Goal: Information Seeking & Learning: Learn about a topic

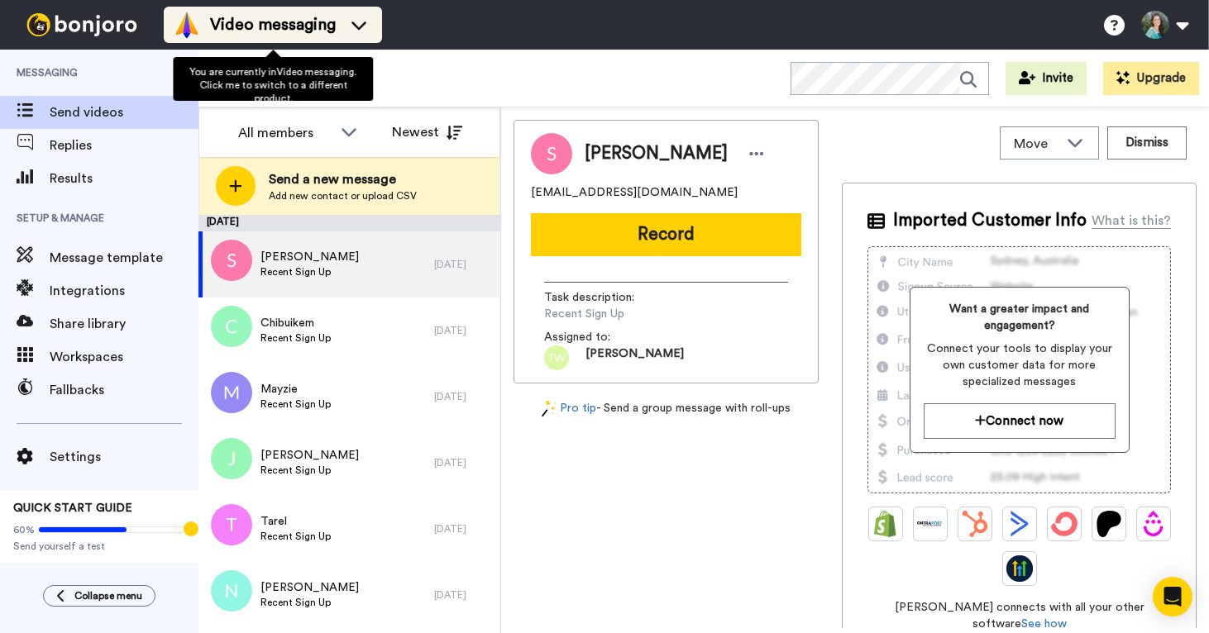
click at [268, 31] on span "Video messaging" at bounding box center [273, 24] width 126 height 23
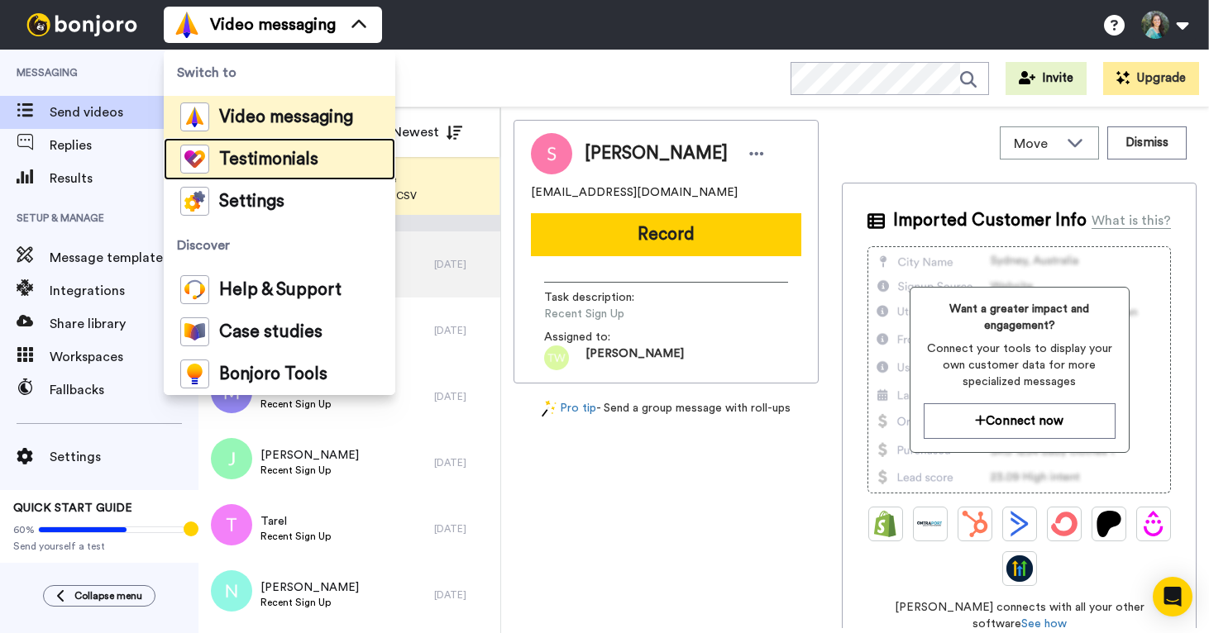
click at [250, 168] on span "Testimonials" at bounding box center [268, 159] width 99 height 17
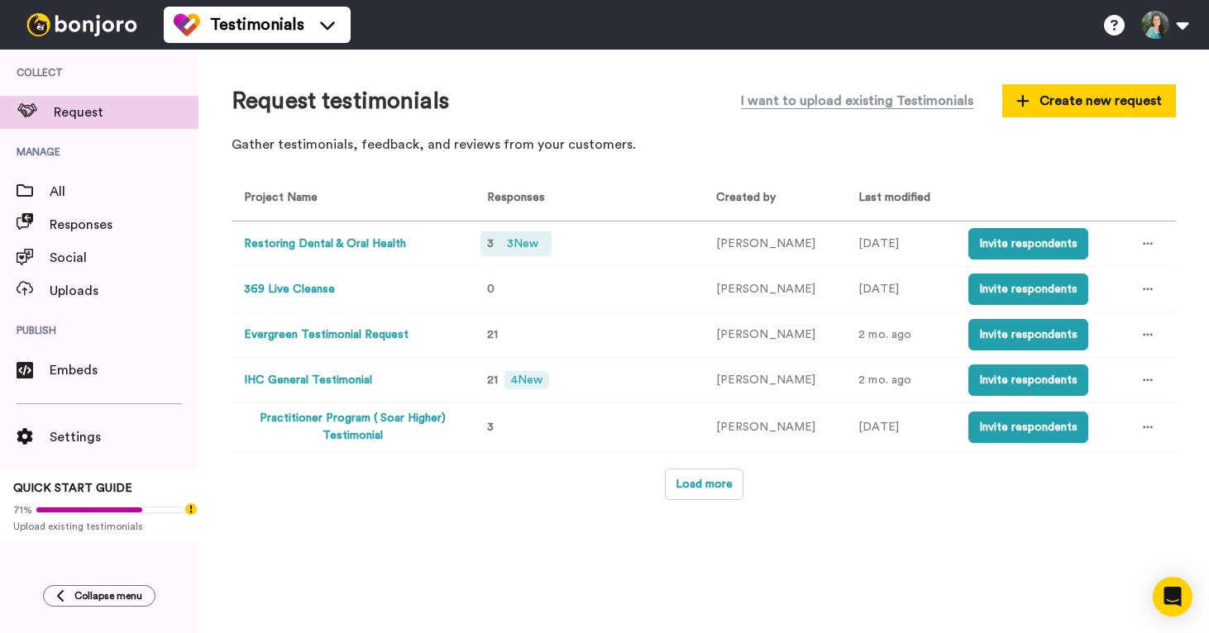
click at [528, 241] on span "3 New" at bounding box center [522, 244] width 45 height 18
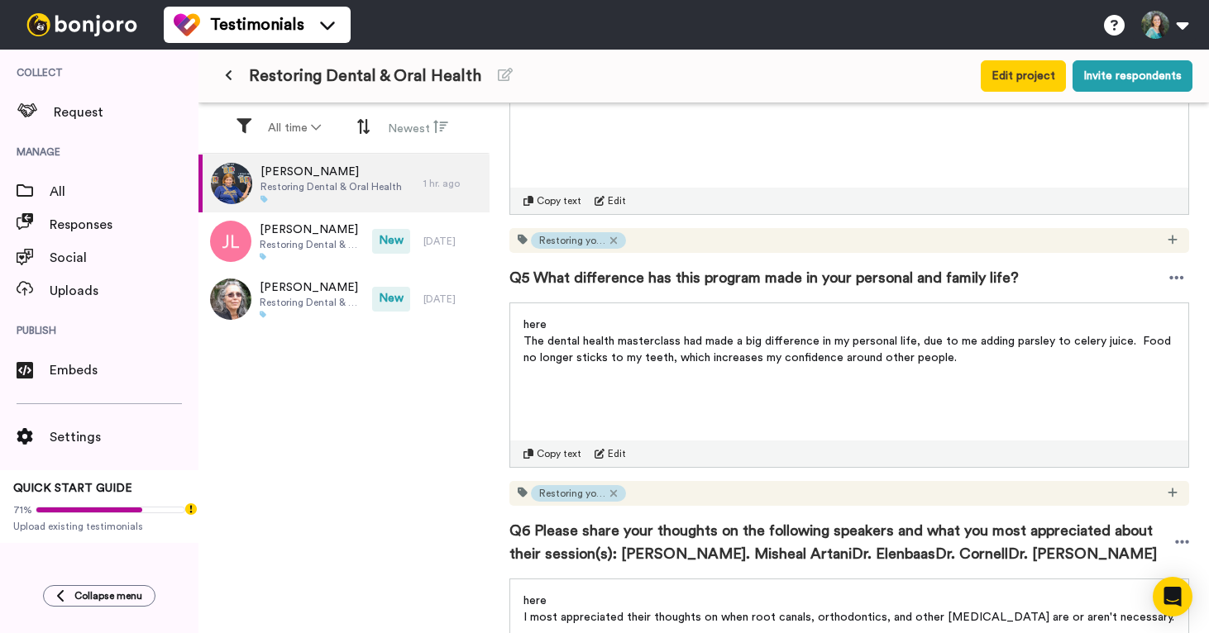
scroll to position [1169, 0]
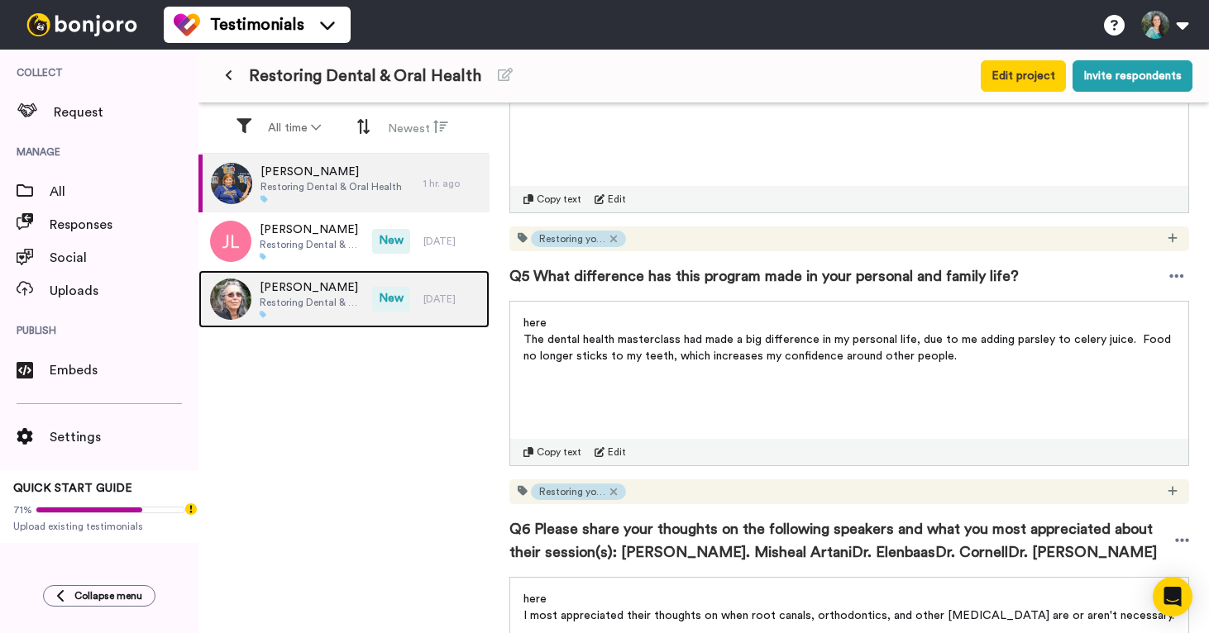
click at [344, 291] on span "[PERSON_NAME]" at bounding box center [312, 288] width 104 height 17
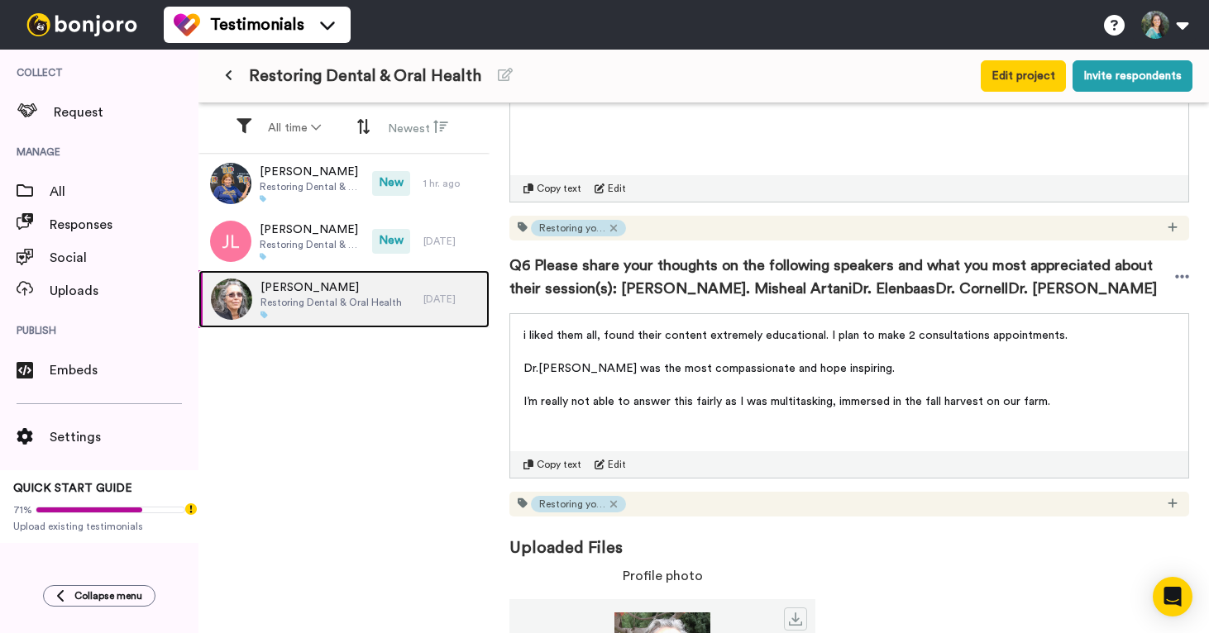
scroll to position [1546, 0]
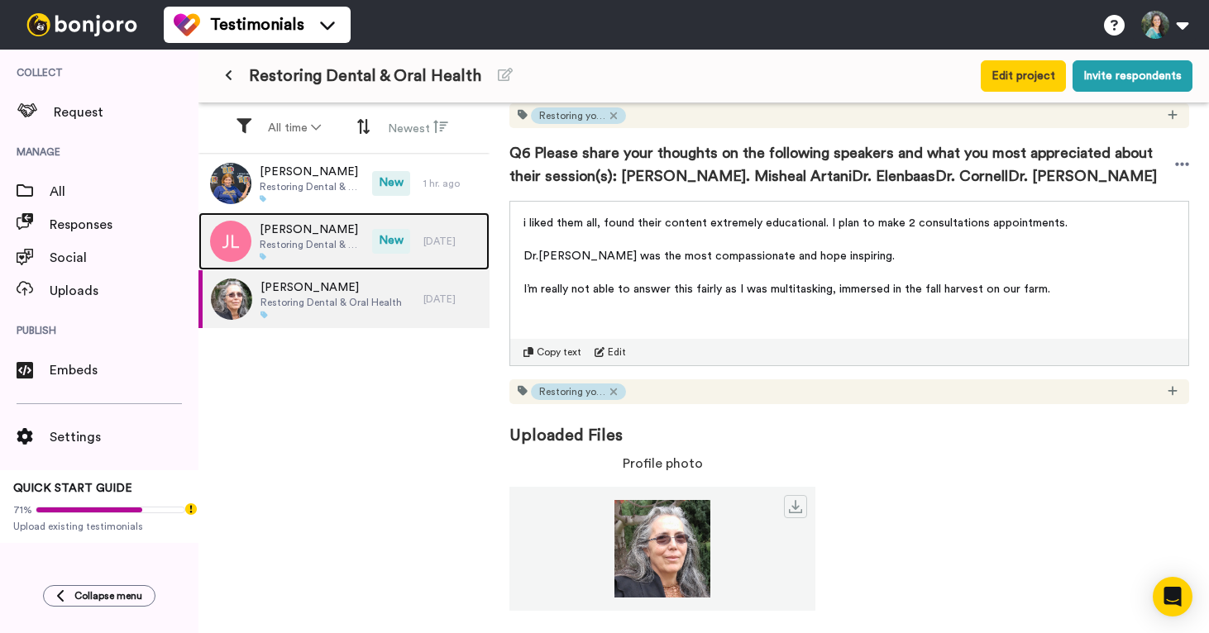
click at [357, 245] on span "Restoring Dental & Oral Health" at bounding box center [312, 244] width 104 height 13
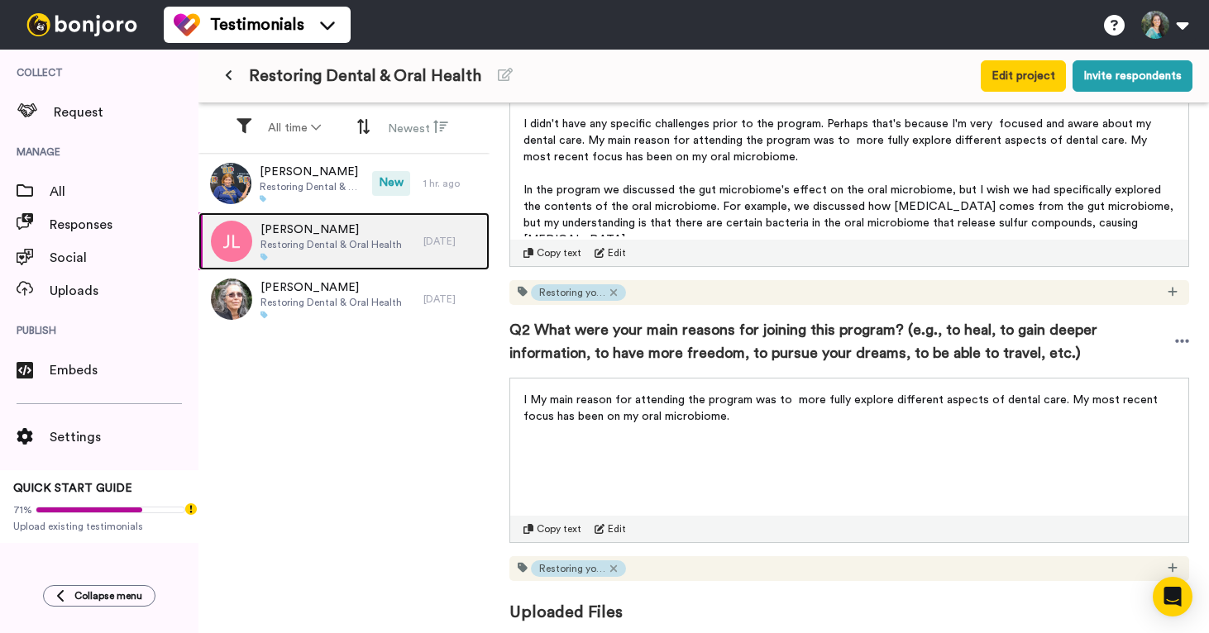
scroll to position [317, 0]
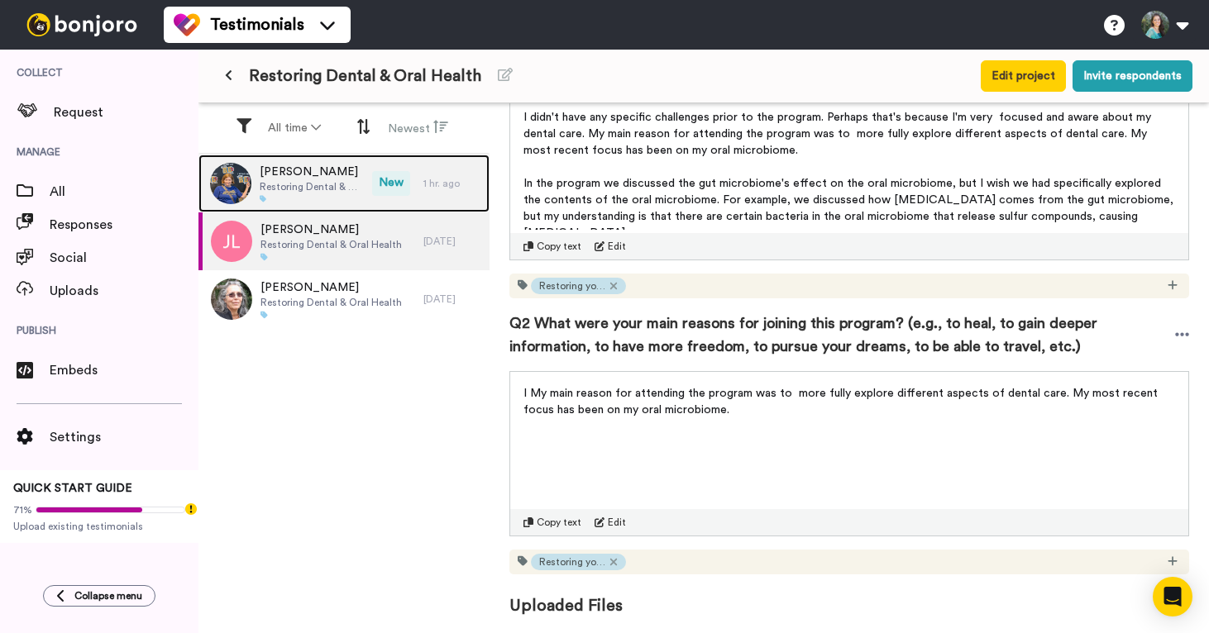
click at [318, 191] on span "Restoring Dental & Oral Health" at bounding box center [312, 186] width 104 height 13
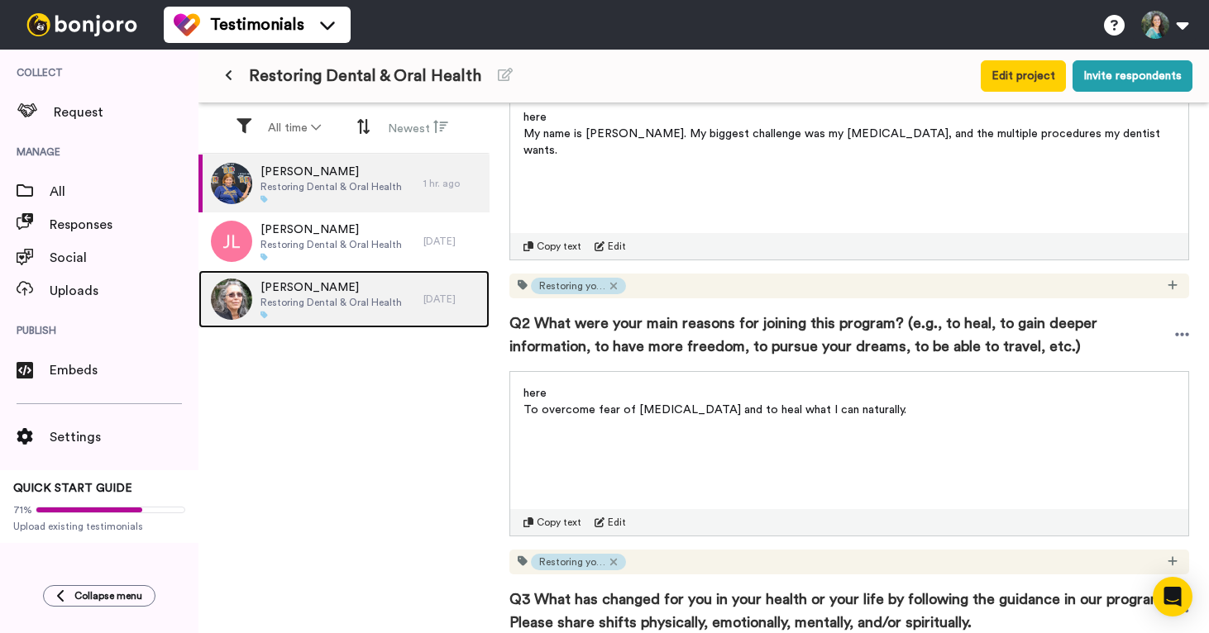
click at [312, 308] on span "Restoring Dental & Oral Health" at bounding box center [331, 302] width 141 height 13
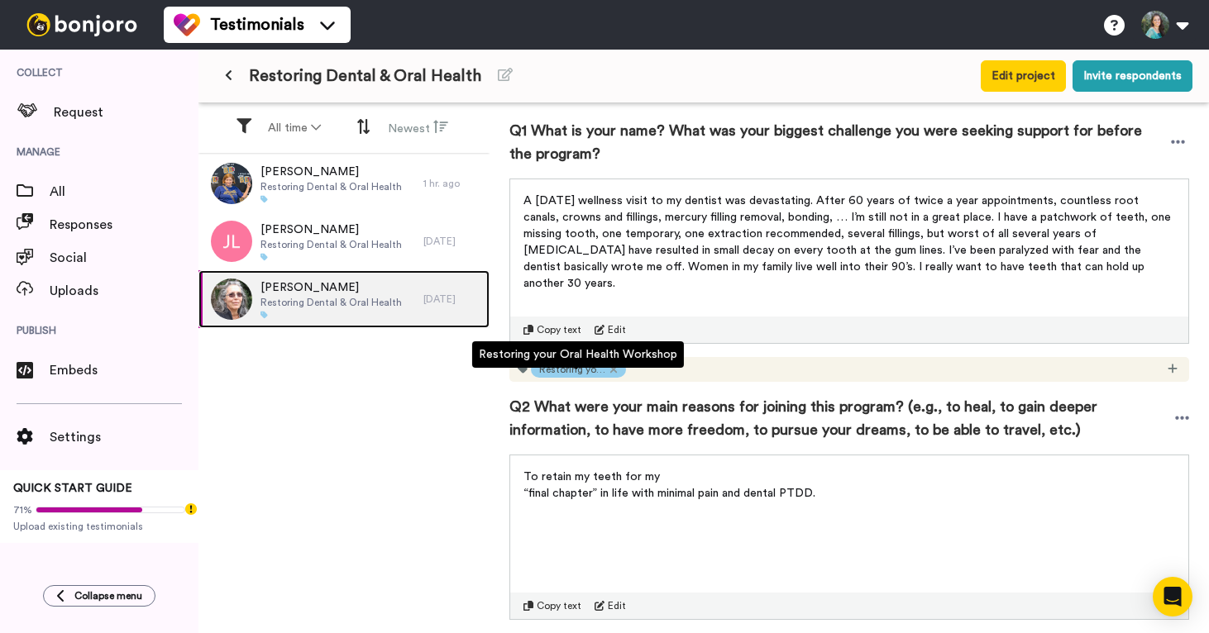
scroll to position [221, 0]
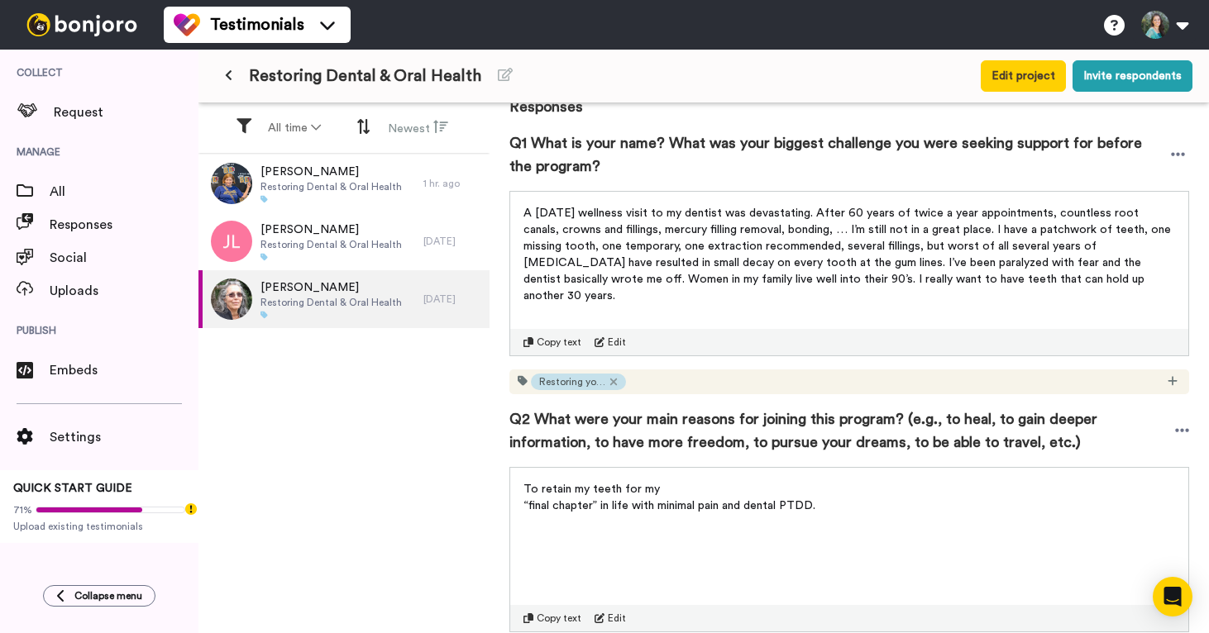
click at [587, 246] on span "A [DATE] wellness visit to my dentist was devastating. After 60 years of twice …" at bounding box center [848, 255] width 651 height 94
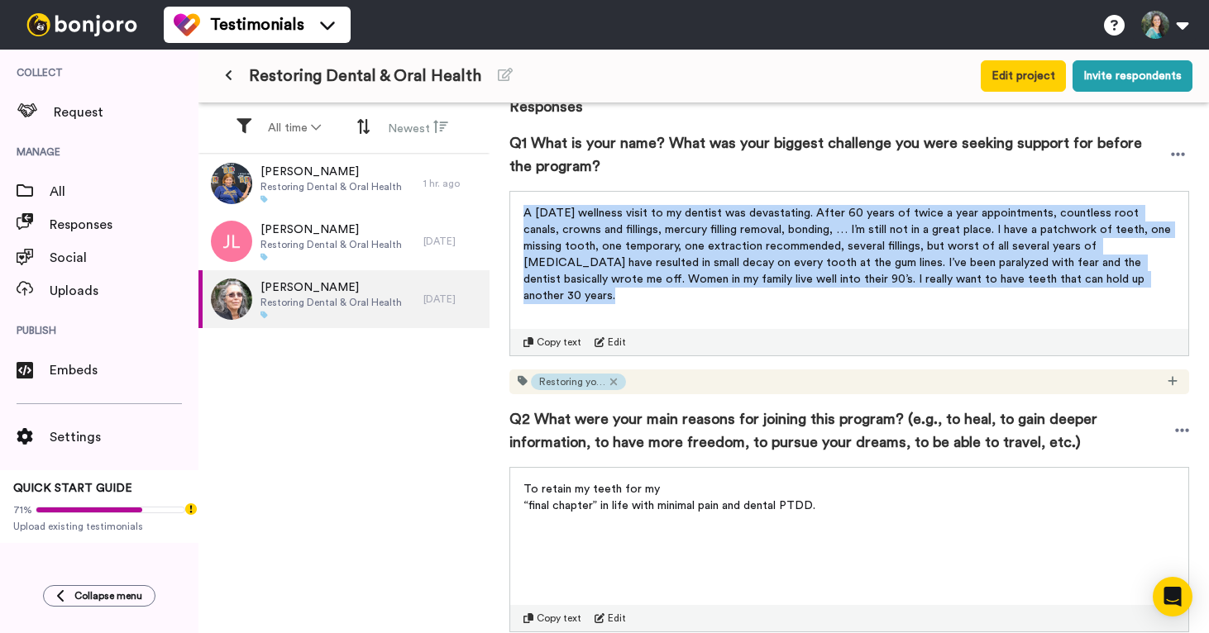
click at [587, 246] on span "A [DATE] wellness visit to my dentist was devastating. After 60 years of twice …" at bounding box center [848, 255] width 651 height 94
copy span "A [DATE] wellness visit to my dentist was devastating. After 60 years of twice …"
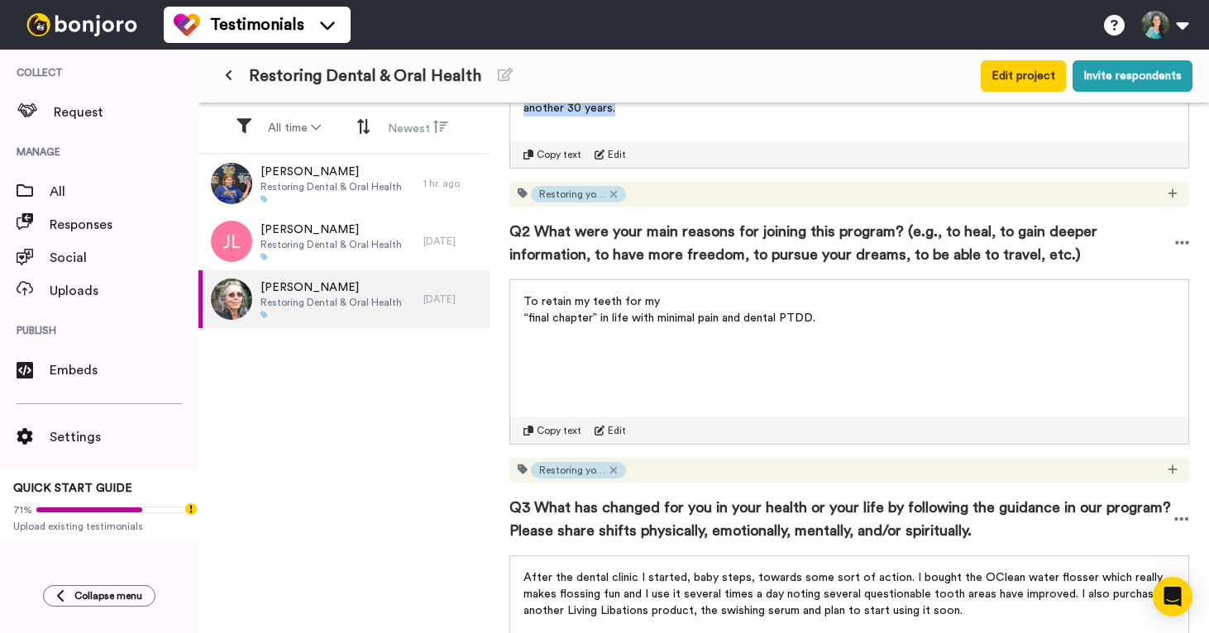
scroll to position [427, 0]
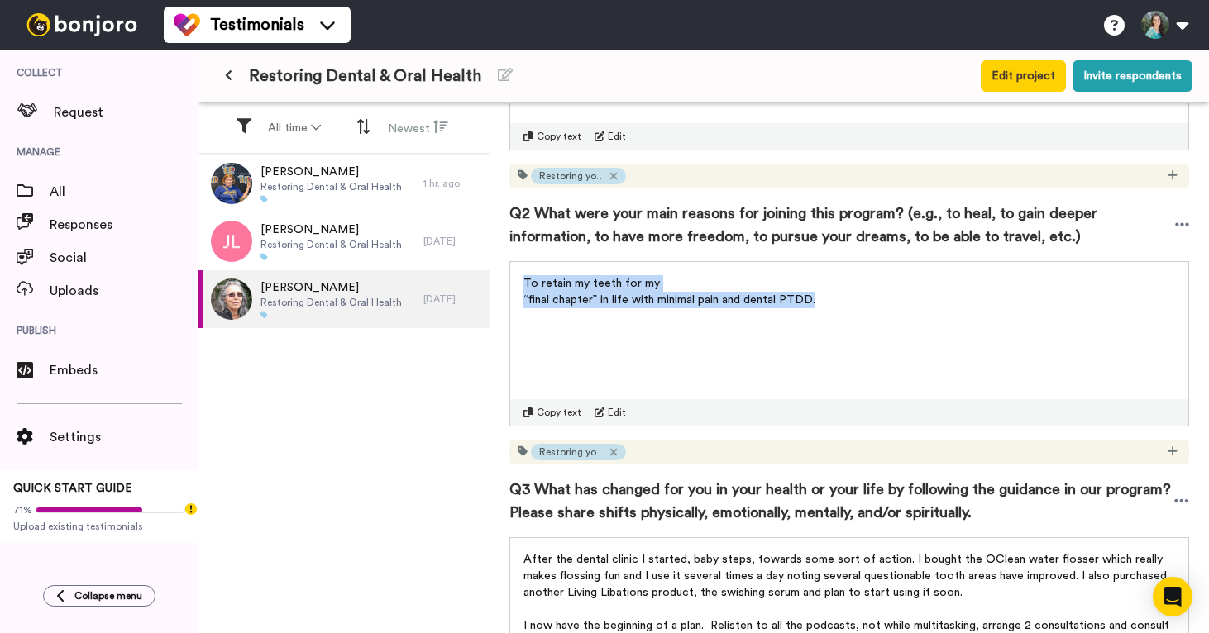
drag, startPoint x: 525, startPoint y: 281, endPoint x: 852, endPoint y: 311, distance: 328.0
click at [852, 311] on div "To retain my teeth for my “final chapter” in life with minimal pain and dental …" at bounding box center [849, 287] width 678 height 50
copy div "To retain my teeth for my “final chapter” in life with minimal pain and dental …"
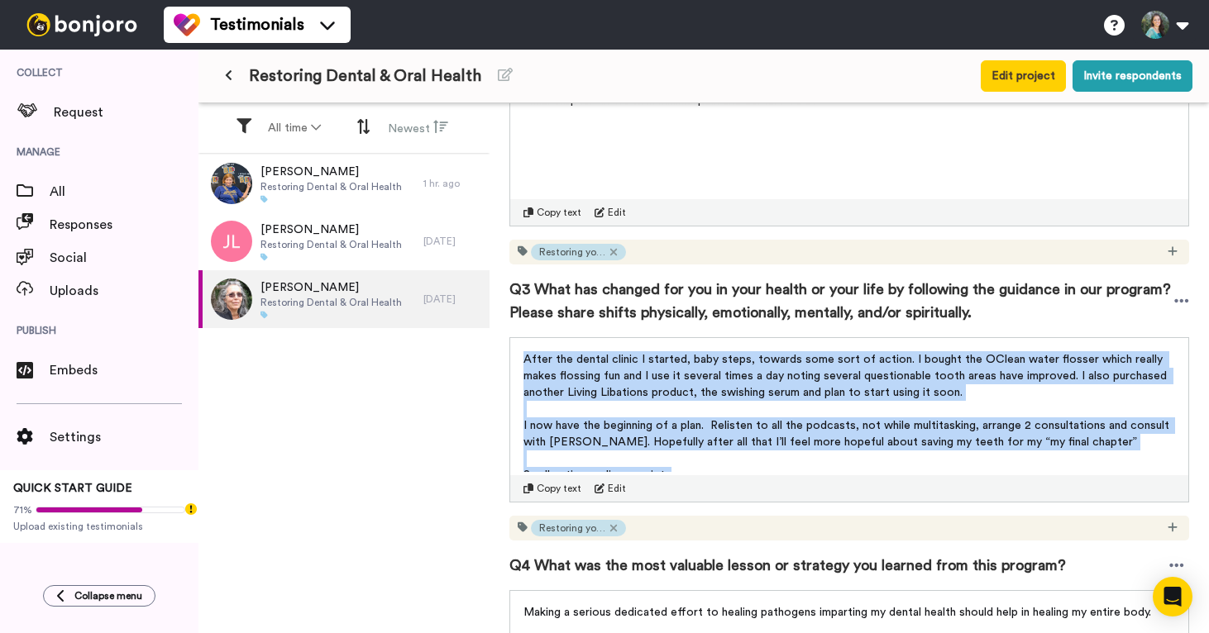
scroll to position [12, 0]
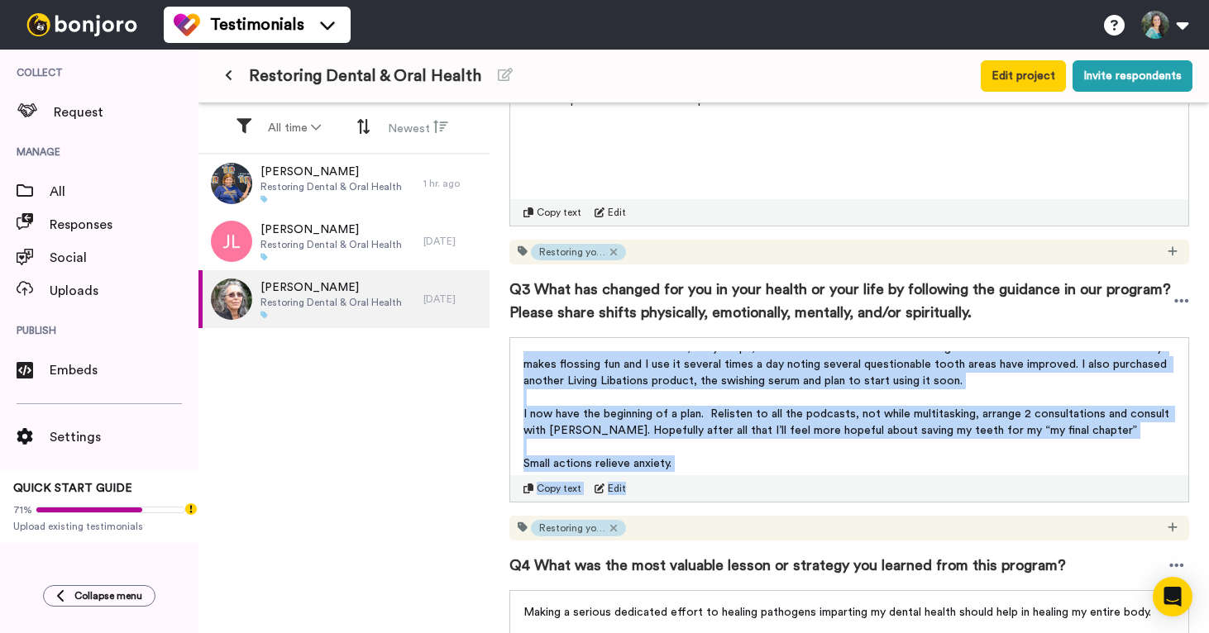
drag, startPoint x: 523, startPoint y: 360, endPoint x: 1068, endPoint y: 482, distance: 558.6
click at [1068, 482] on div "After the dental clinic I started, baby steps, towards some sort of action. I b…" at bounding box center [849, 419] width 680 height 165
click at [1070, 461] on p "Small actions relieve anxiety." at bounding box center [849, 464] width 652 height 17
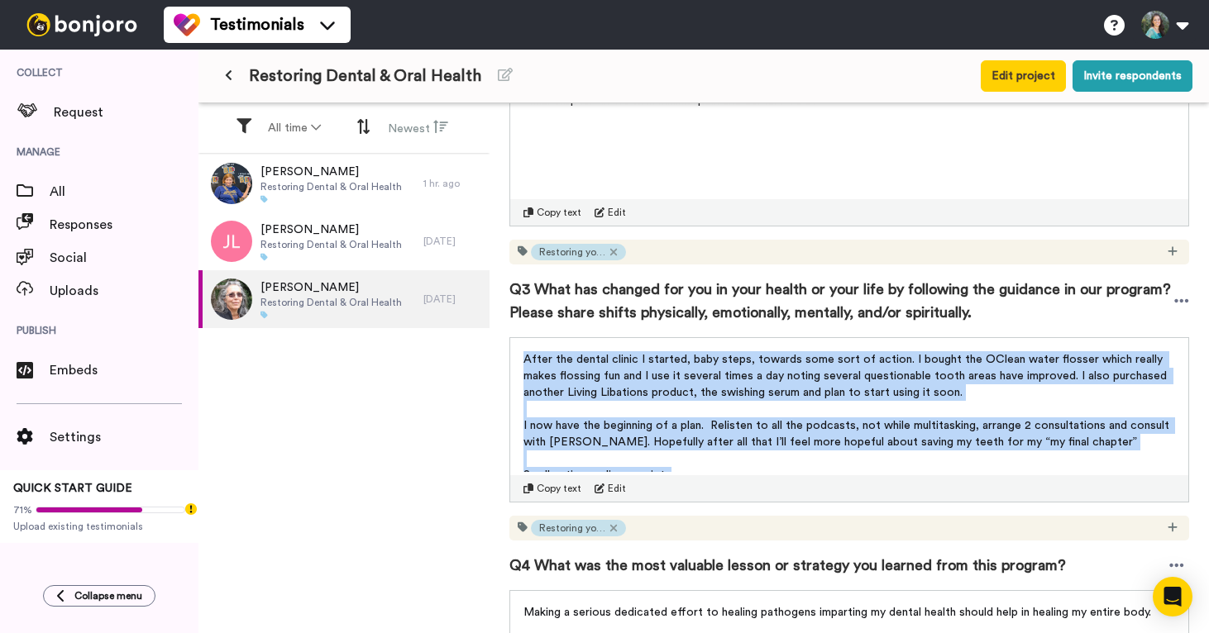
drag, startPoint x: 677, startPoint y: 462, endPoint x: 517, endPoint y: 359, distance: 190.9
click at [517, 359] on div "After the dental clinic I started, baby steps, towards some sort of action. I b…" at bounding box center [849, 406] width 678 height 137
copy div "After the dental clinic I started, baby steps, towards some sort of action. I b…"
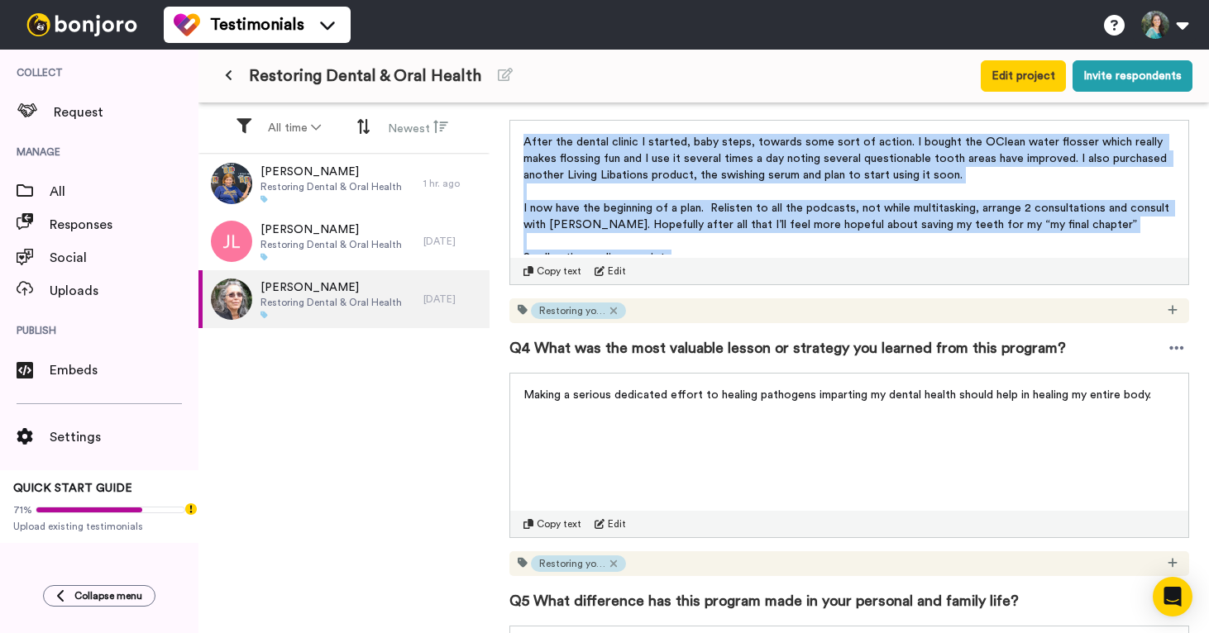
scroll to position [911, 0]
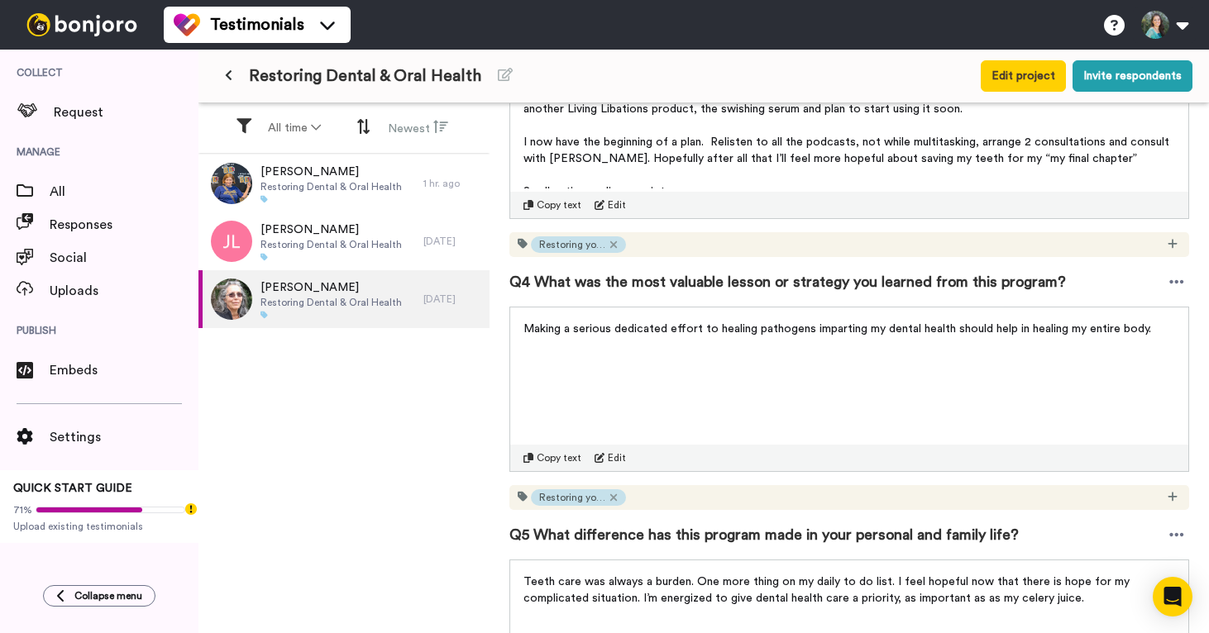
click at [723, 328] on span "Making a serious dedicated effort to healing pathogens imparting my dental heal…" at bounding box center [837, 329] width 628 height 12
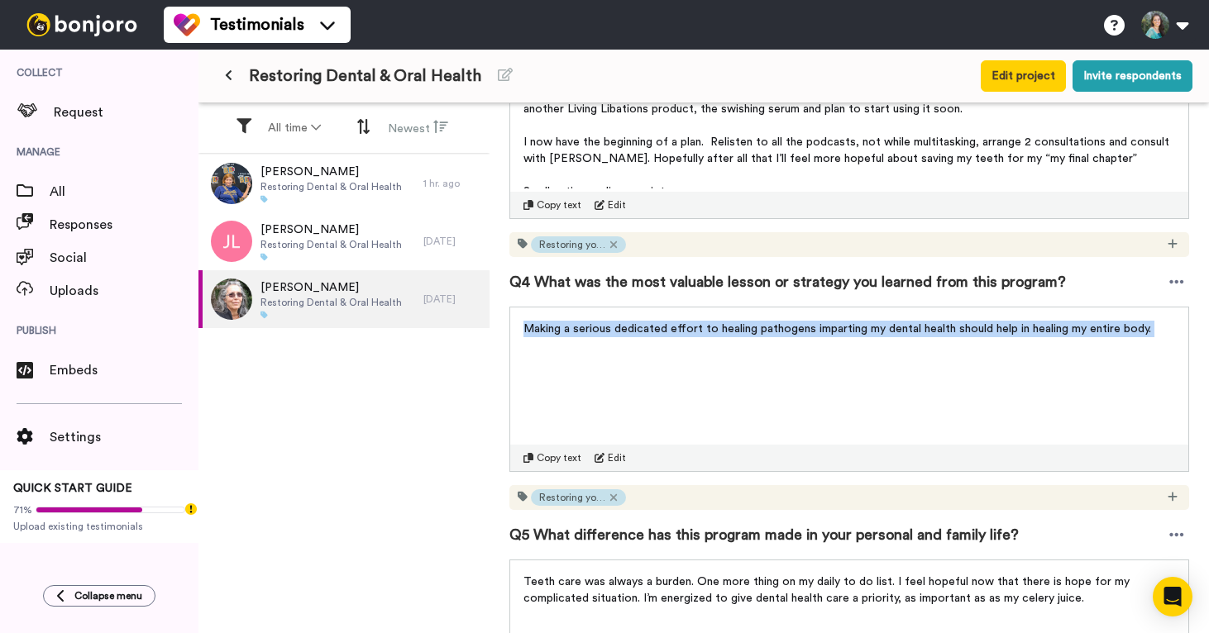
click at [723, 328] on span "Making a serious dedicated effort to healing pathogens imparting my dental heal…" at bounding box center [837, 329] width 628 height 12
copy div "Making a serious dedicated effort to healing pathogens imparting my dental heal…"
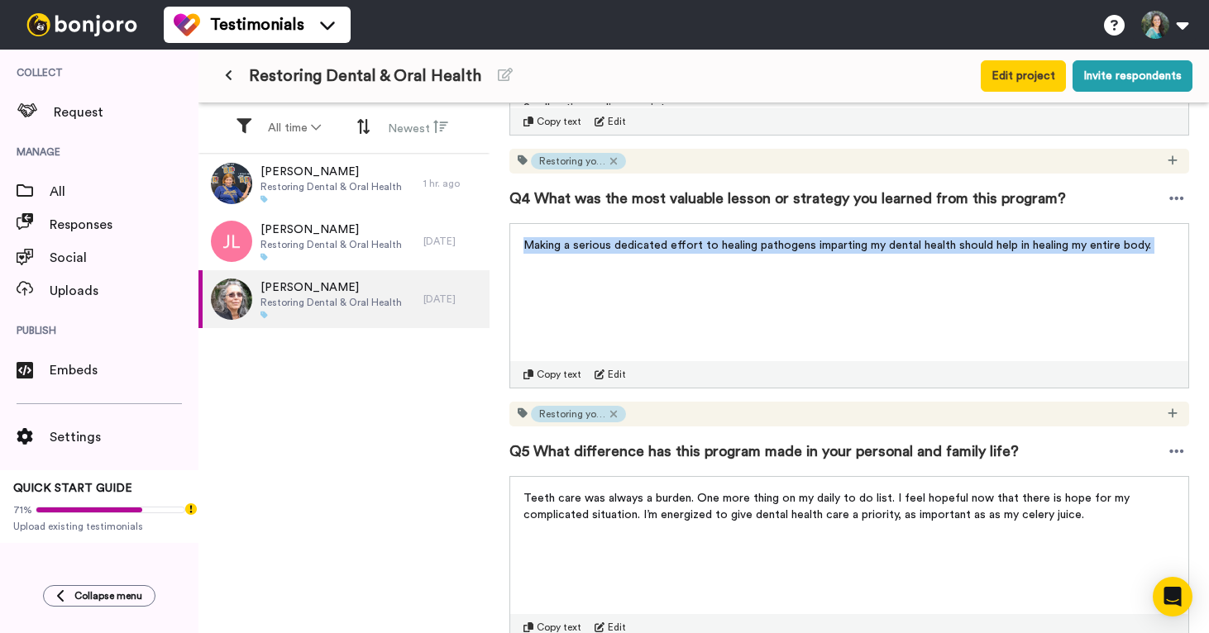
scroll to position [1149, 0]
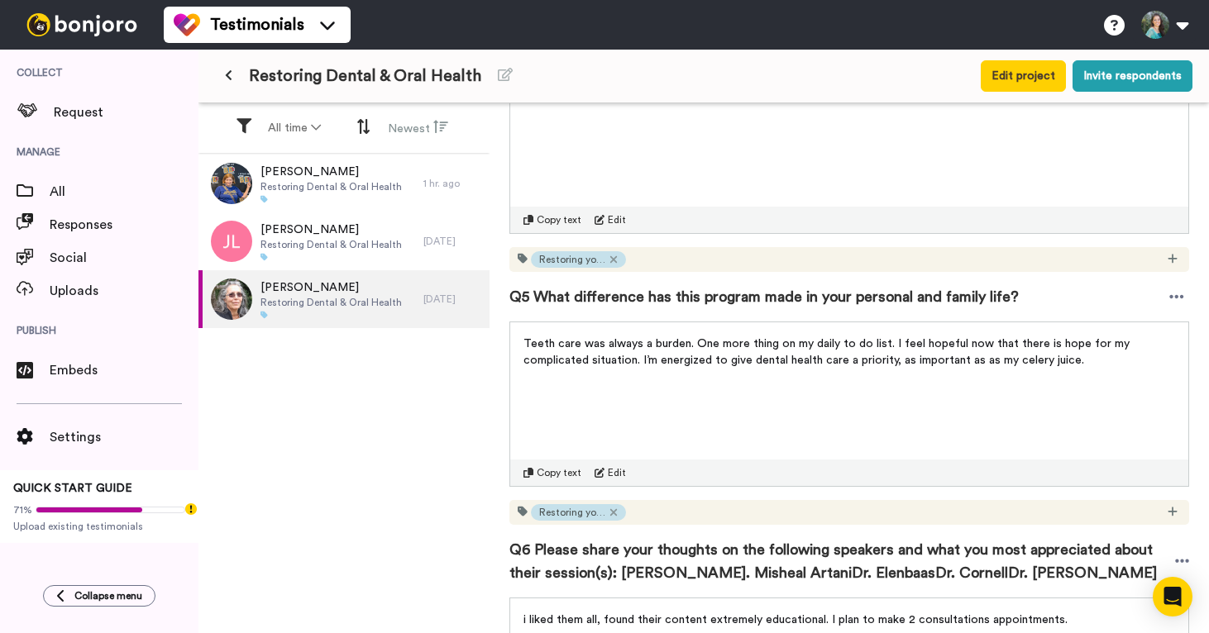
click at [740, 345] on span "Teeth care was always a burden. One more thing on my daily to do list. I feel h…" at bounding box center [828, 352] width 610 height 28
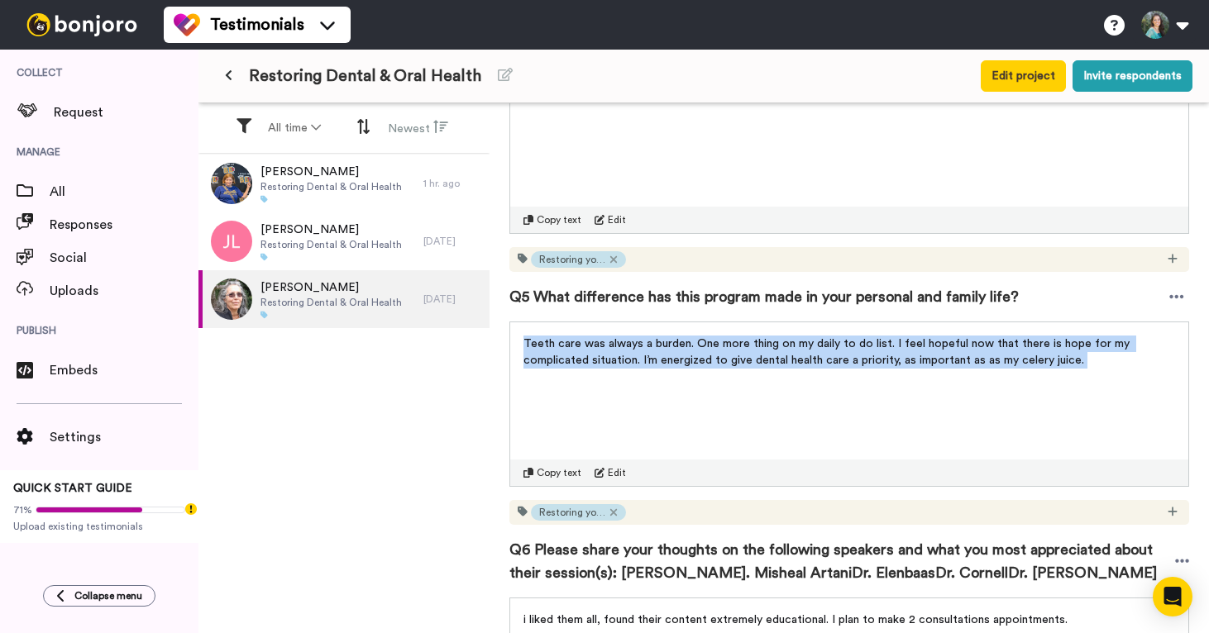
click at [740, 345] on span "Teeth care was always a burden. One more thing on my daily to do list. I feel h…" at bounding box center [828, 352] width 610 height 28
copy div "Teeth care was always a burden. One more thing on my daily to do list. I feel h…"
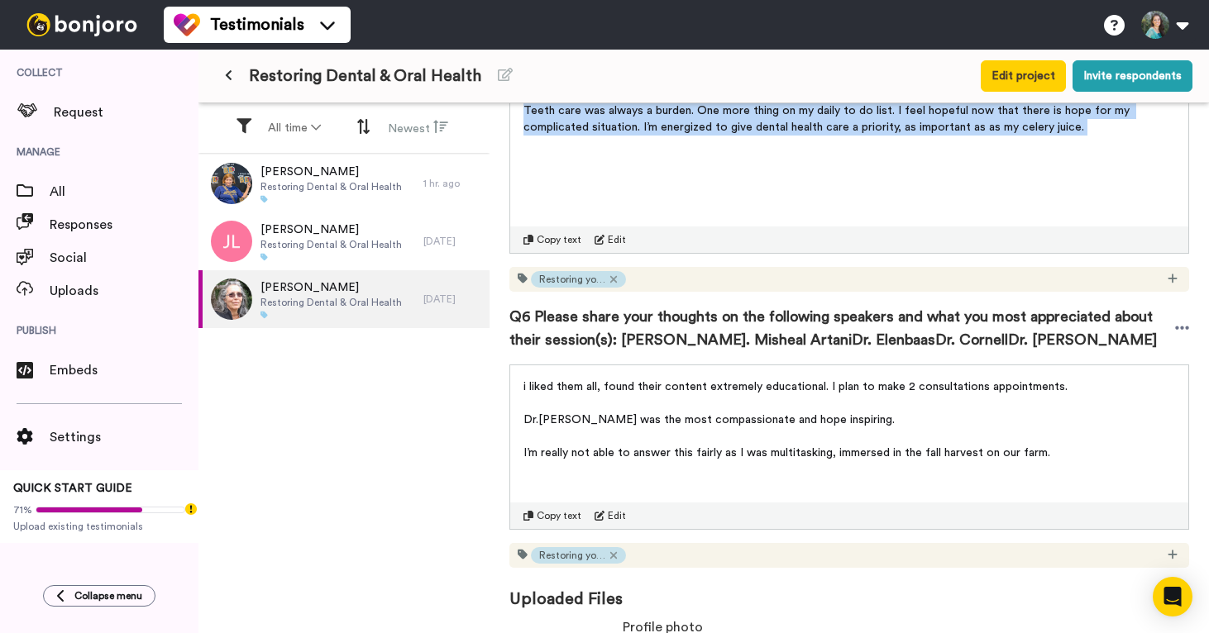
scroll to position [1446, 0]
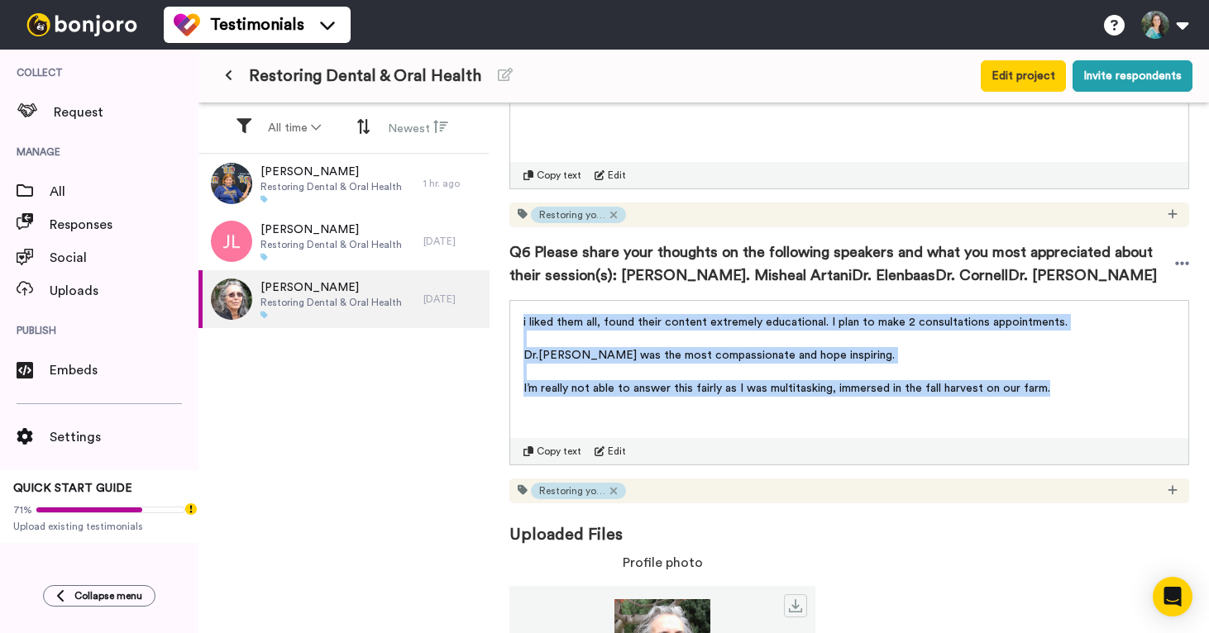
drag, startPoint x: 523, startPoint y: 320, endPoint x: 1146, endPoint y: 417, distance: 630.2
click at [1146, 417] on div "i liked them all, found their content extremely educational. I plan to make 2 c…" at bounding box center [849, 382] width 680 height 165
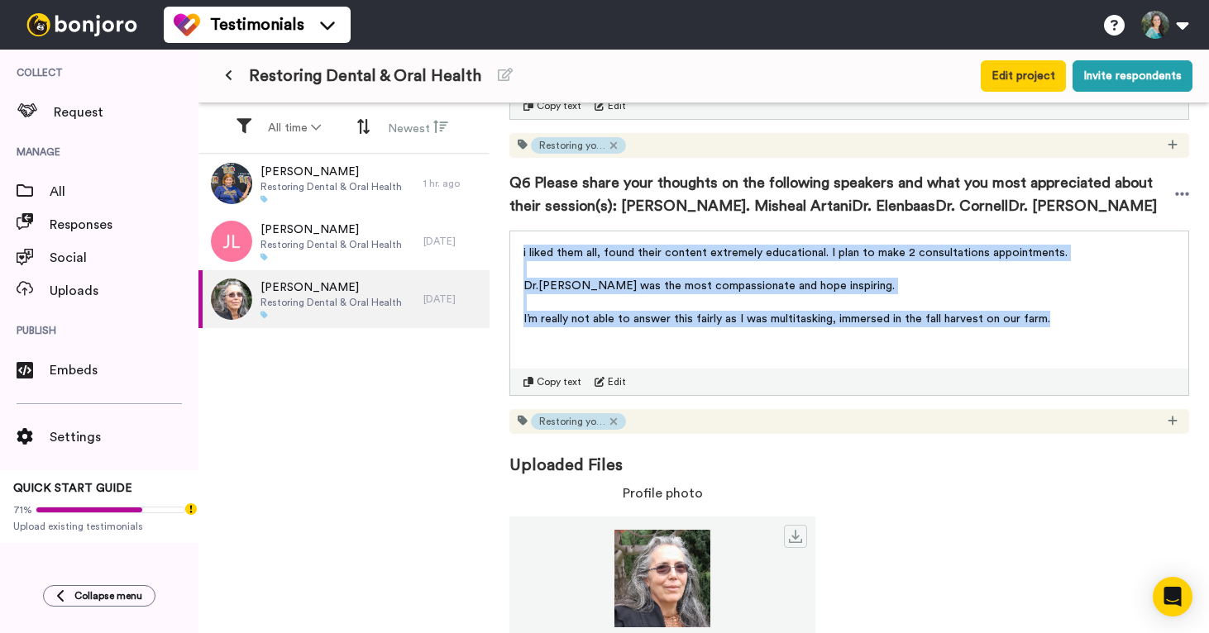
scroll to position [1517, 0]
copy div "i liked them all, found their content extremely educational. I plan to make 2 c…"
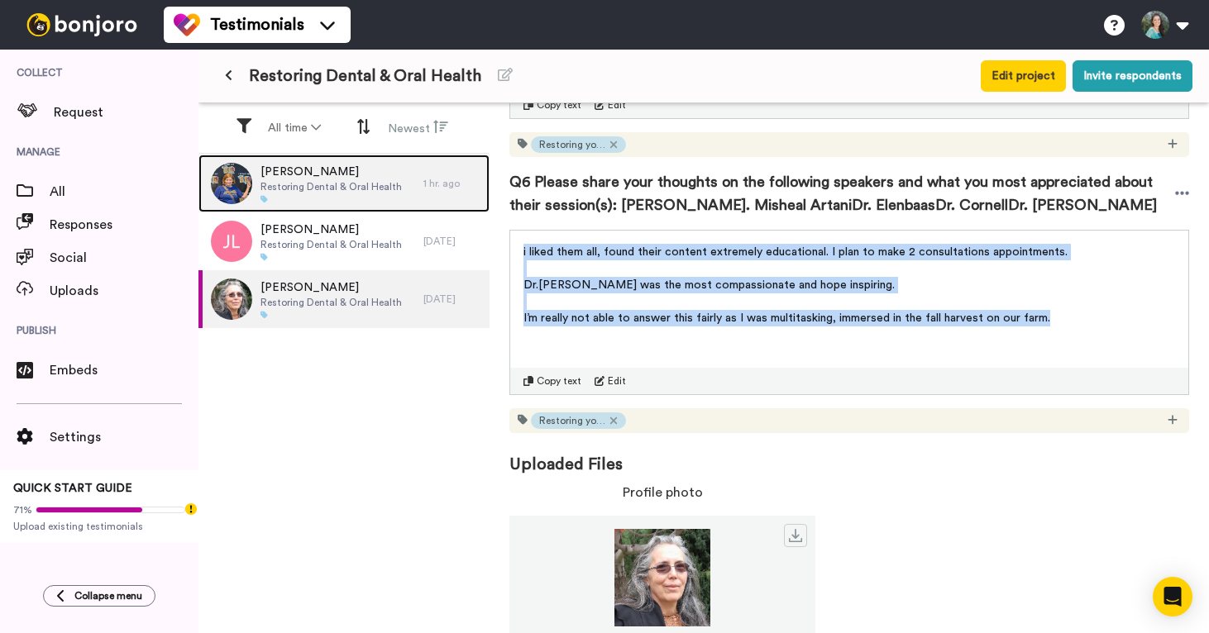
click at [357, 190] on span "Restoring Dental & Oral Health" at bounding box center [331, 186] width 141 height 13
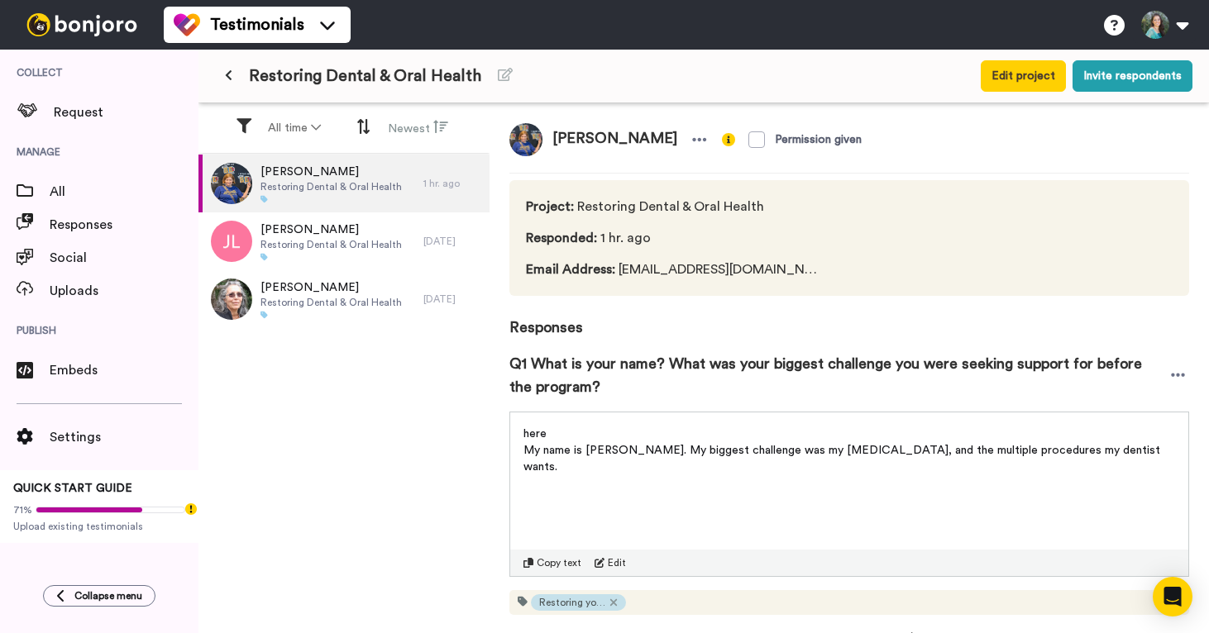
click at [610, 447] on span "My name is [PERSON_NAME]. My biggest challenge was my [MEDICAL_DATA], and the m…" at bounding box center [843, 459] width 640 height 28
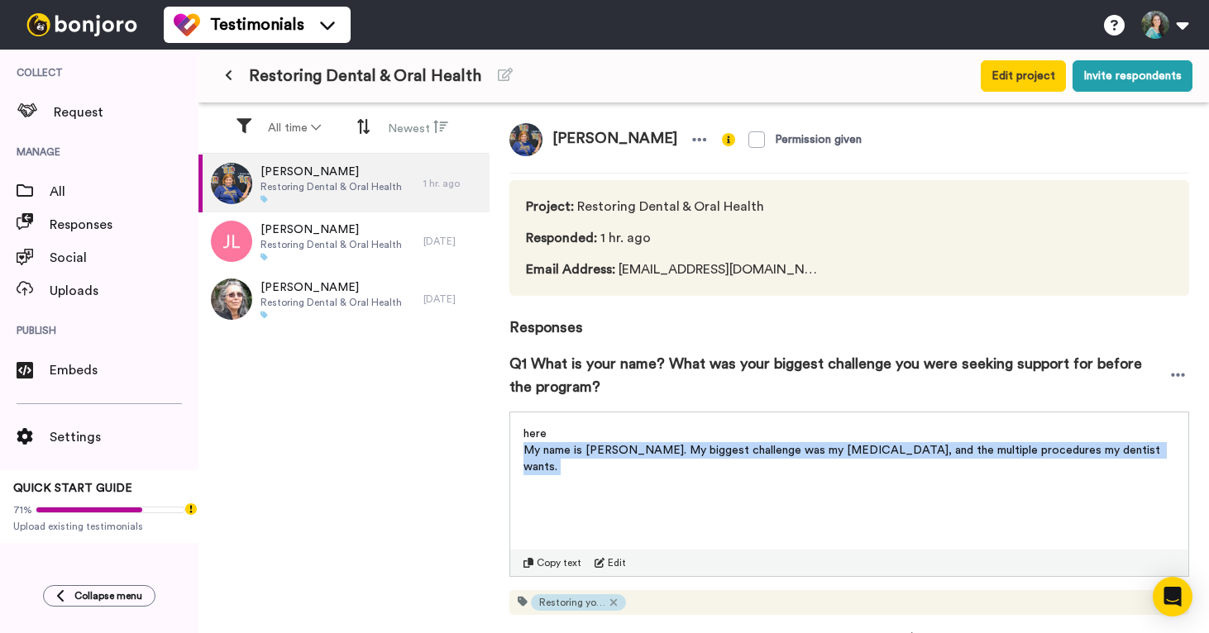
click at [610, 447] on span "My name is [PERSON_NAME]. My biggest challenge was my [MEDICAL_DATA], and the m…" at bounding box center [843, 459] width 640 height 28
copy div "My name is [PERSON_NAME]. My biggest challenge was my [MEDICAL_DATA], and the m…"
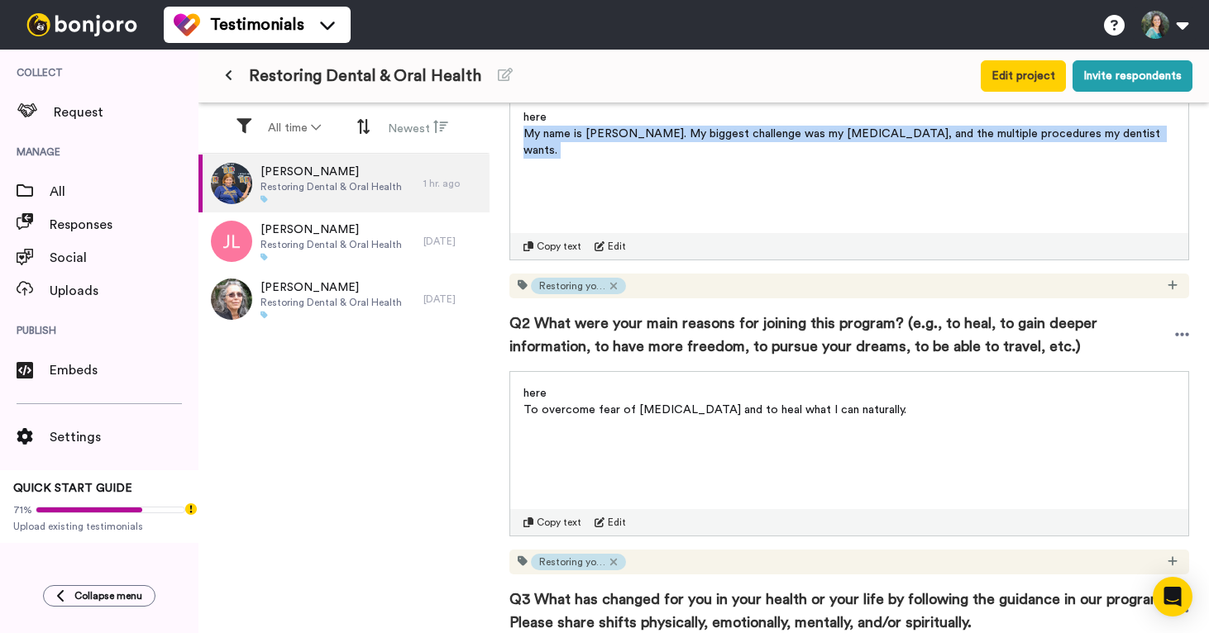
scroll to position [320, 0]
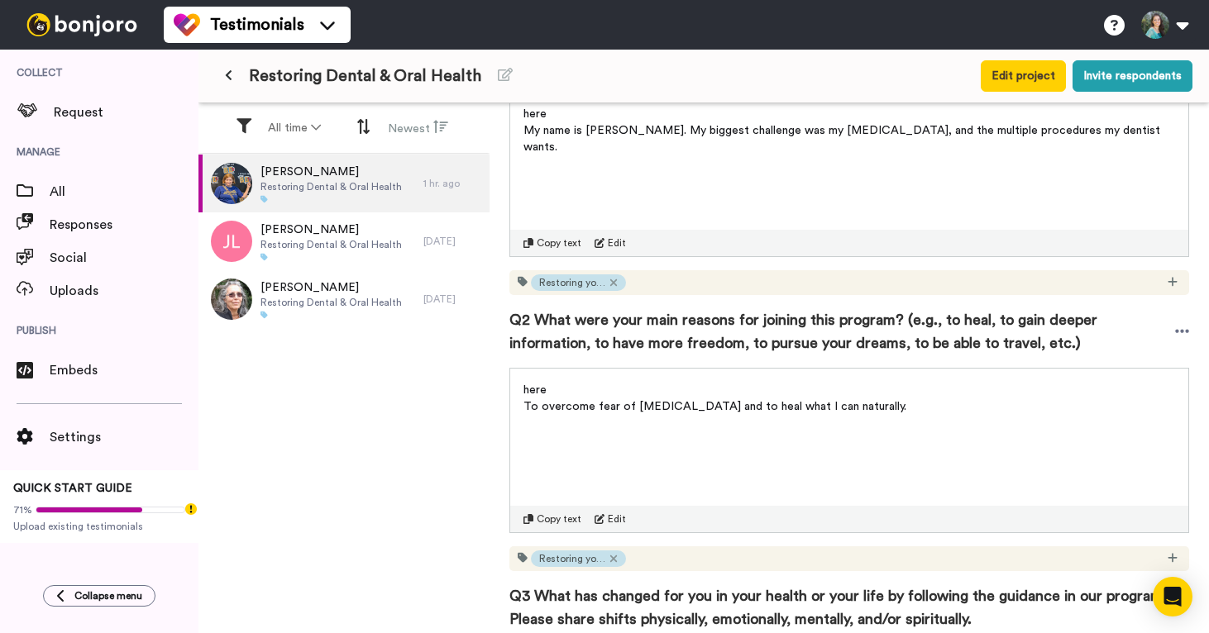
click at [613, 410] on span "To overcome fear of [MEDICAL_DATA] and to heal what I can naturally." at bounding box center [714, 407] width 383 height 12
copy div "To overcome fear of [MEDICAL_DATA] and to heal what I can naturally."
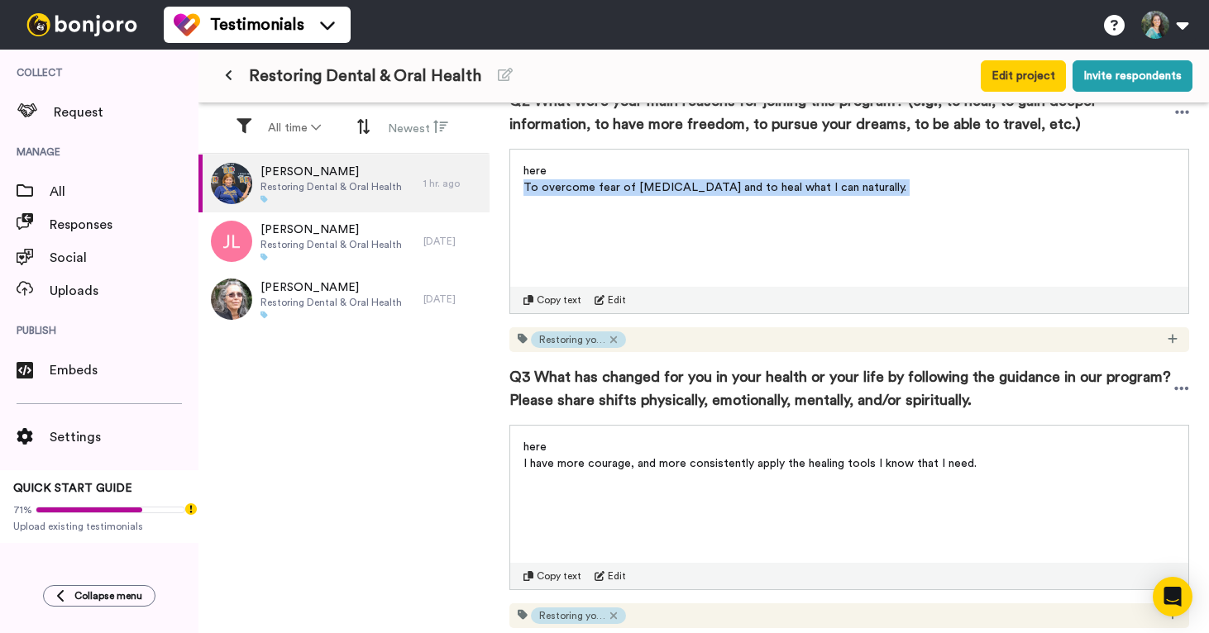
scroll to position [601, 0]
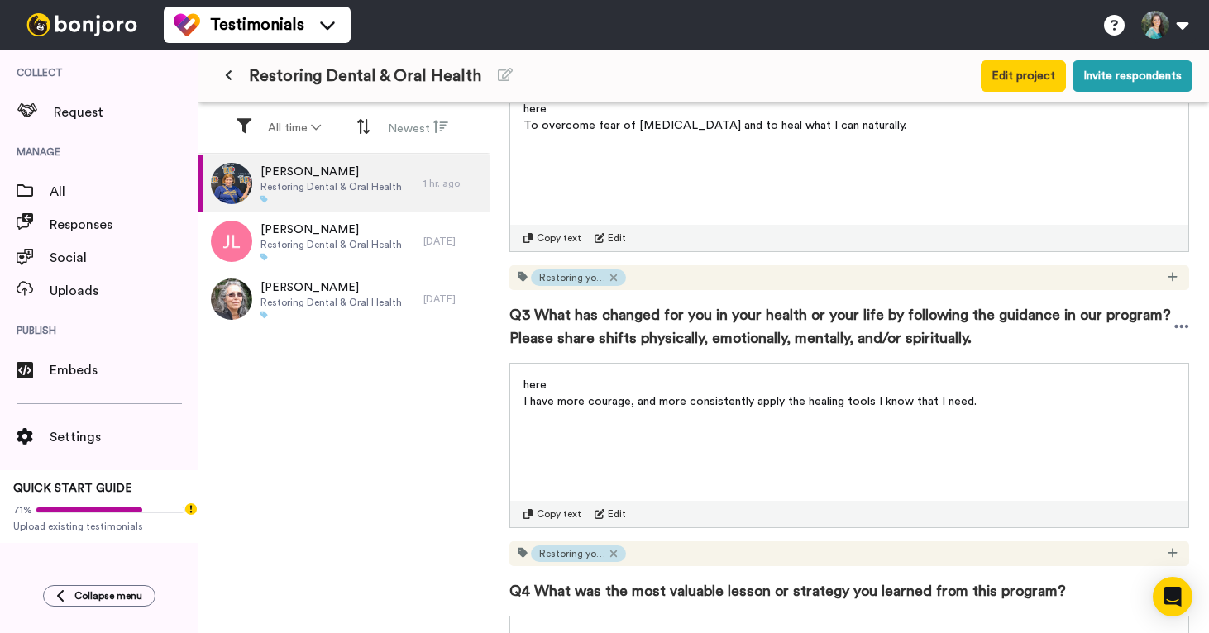
click at [710, 404] on span "I have more courage, and more consistently apply the healing tools I know that …" at bounding box center [749, 402] width 453 height 12
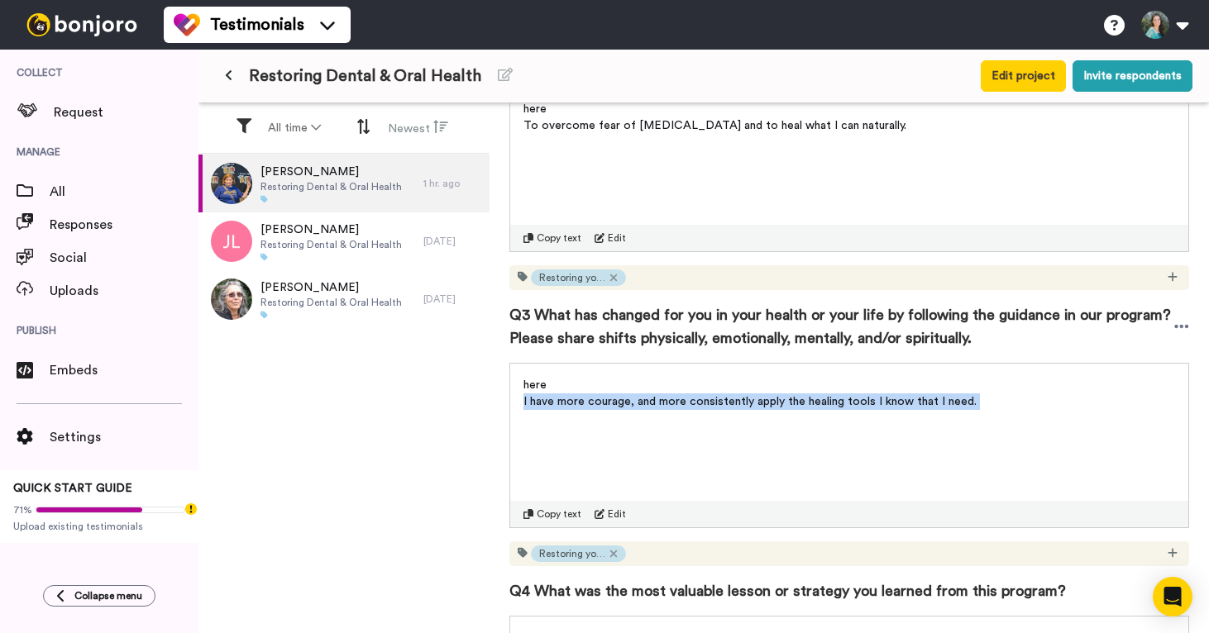
click at [710, 404] on span "I have more courage, and more consistently apply the healing tools I know that …" at bounding box center [749, 402] width 453 height 12
copy div "I have more courage, and more consistently apply the healing tools I know that …"
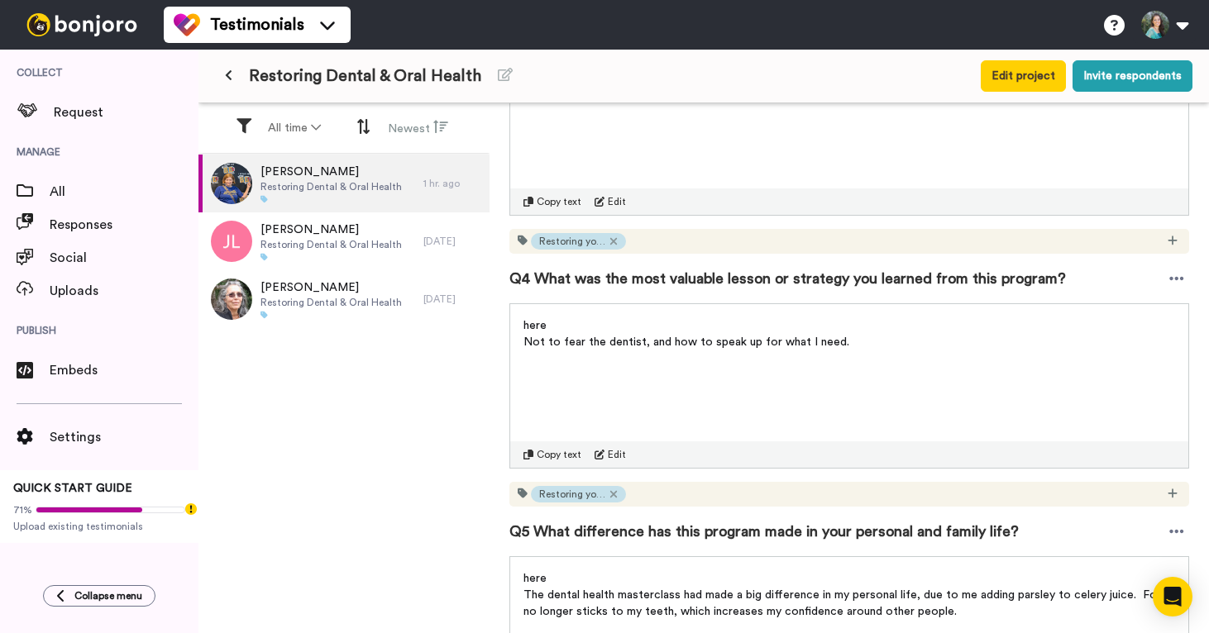
scroll to position [963, 0]
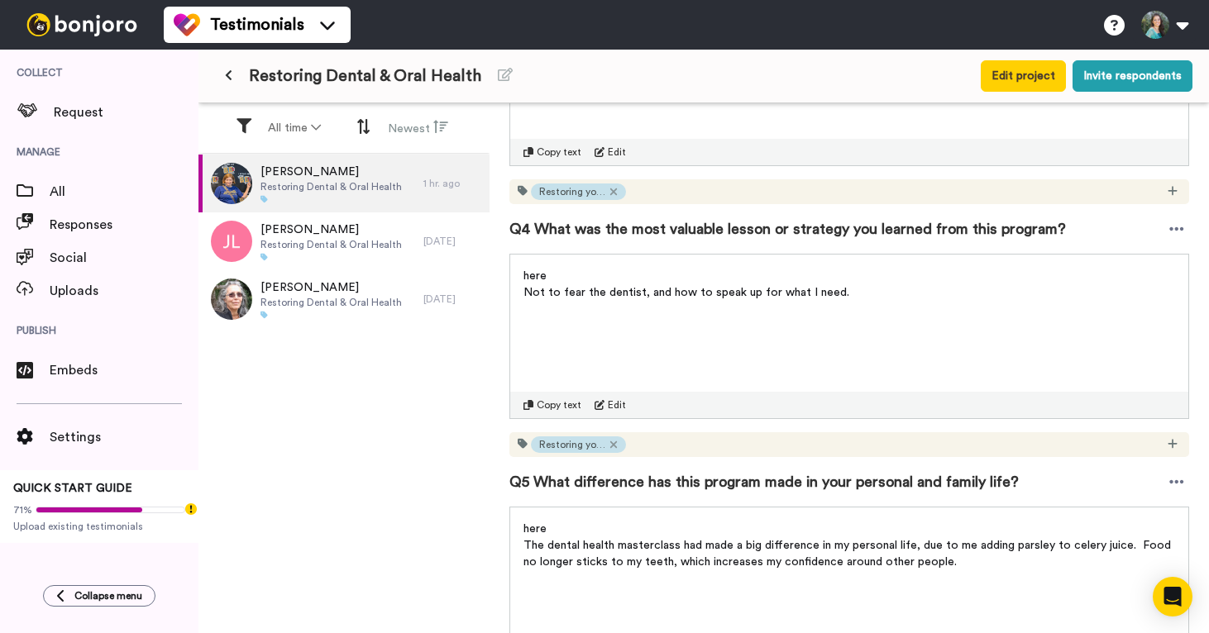
click at [662, 288] on span "Not to fear the dentist, and how to speak up for what I need." at bounding box center [686, 293] width 326 height 12
copy div "Not to fear the dentist, and how to speak up for what I need."
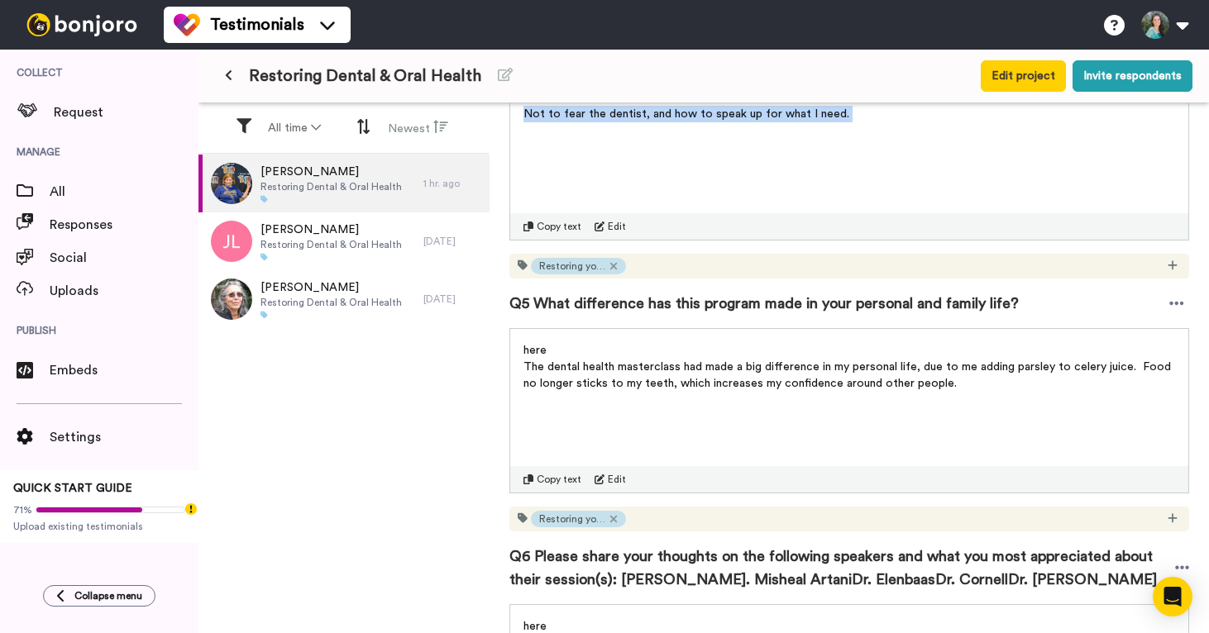
scroll to position [1156, 0]
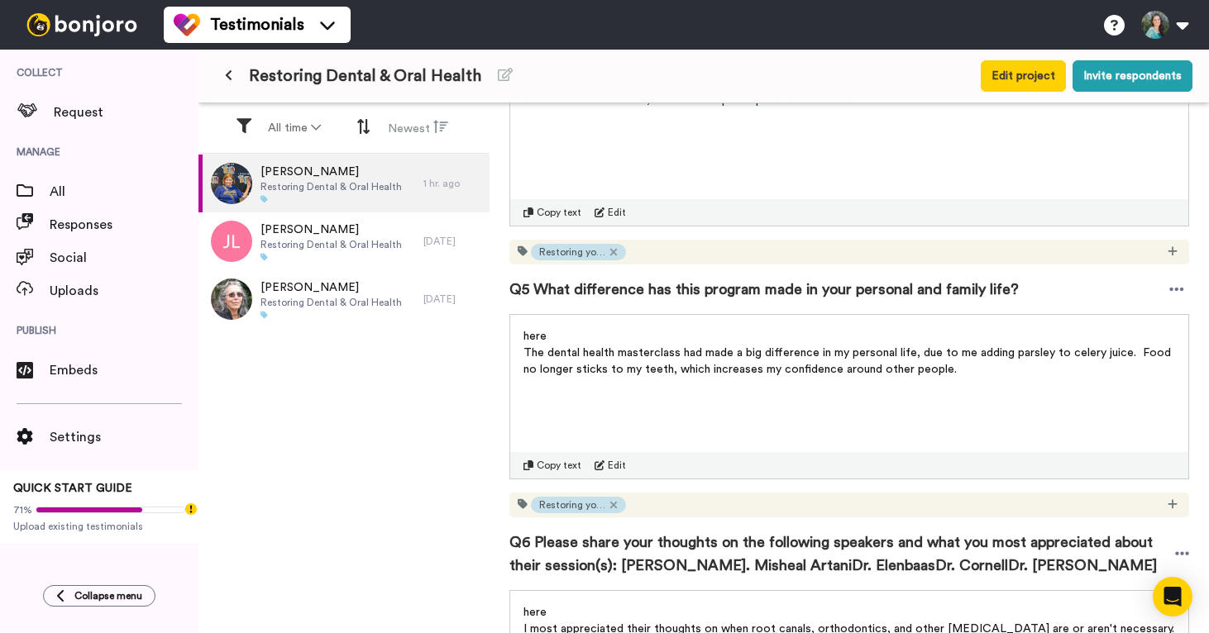
click at [801, 359] on span "The dental health masterclass had made a big difference in my personal life, du…" at bounding box center [848, 361] width 651 height 28
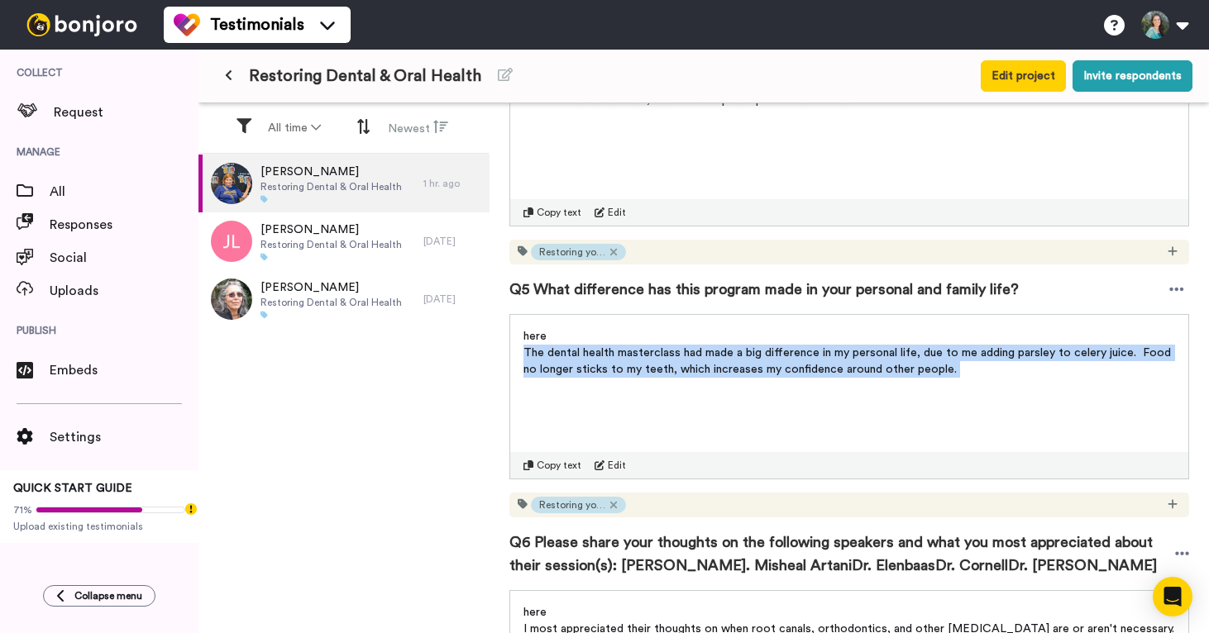
click at [801, 359] on span "The dental health masterclass had made a big difference in my personal life, du…" at bounding box center [848, 361] width 651 height 28
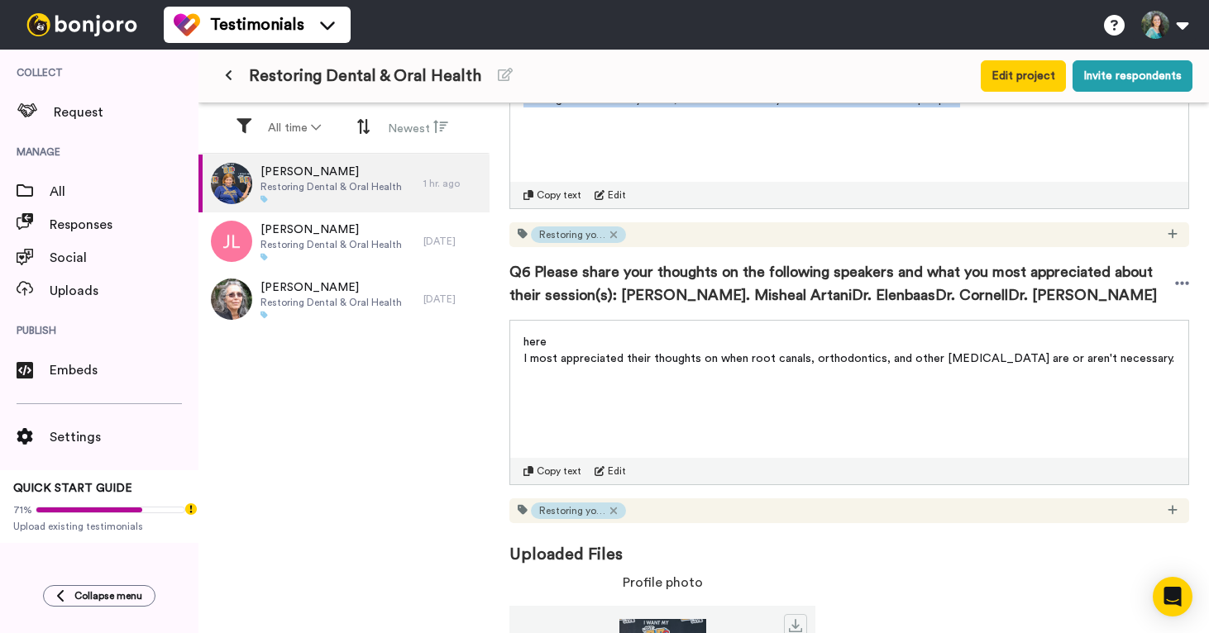
scroll to position [1431, 0]
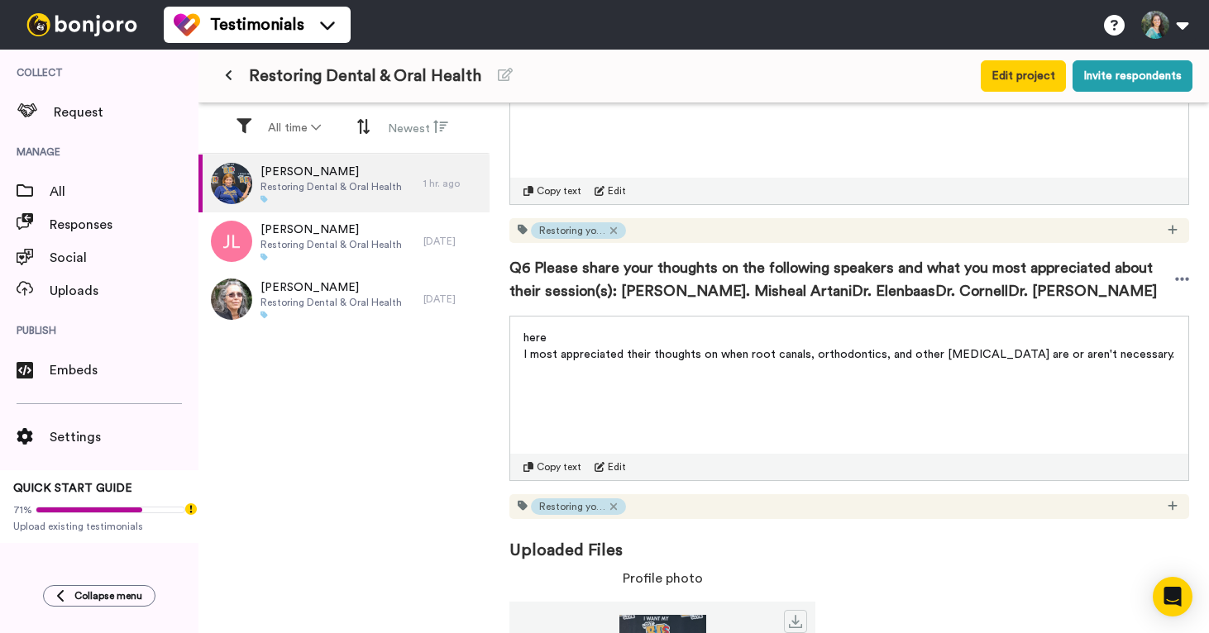
click at [808, 358] on span "I most appreciated their thoughts on when root canals, orthodontics, and other …" at bounding box center [848, 355] width 651 height 12
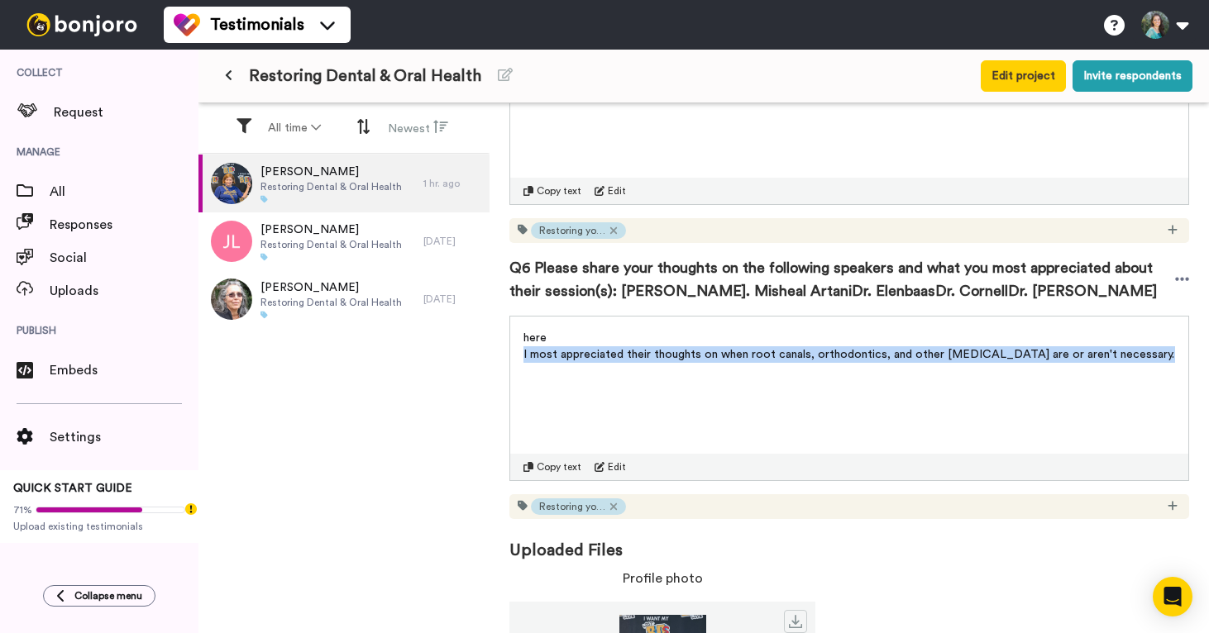
click at [808, 358] on span "I most appreciated their thoughts on when root canals, orthodontics, and other …" at bounding box center [848, 355] width 651 height 12
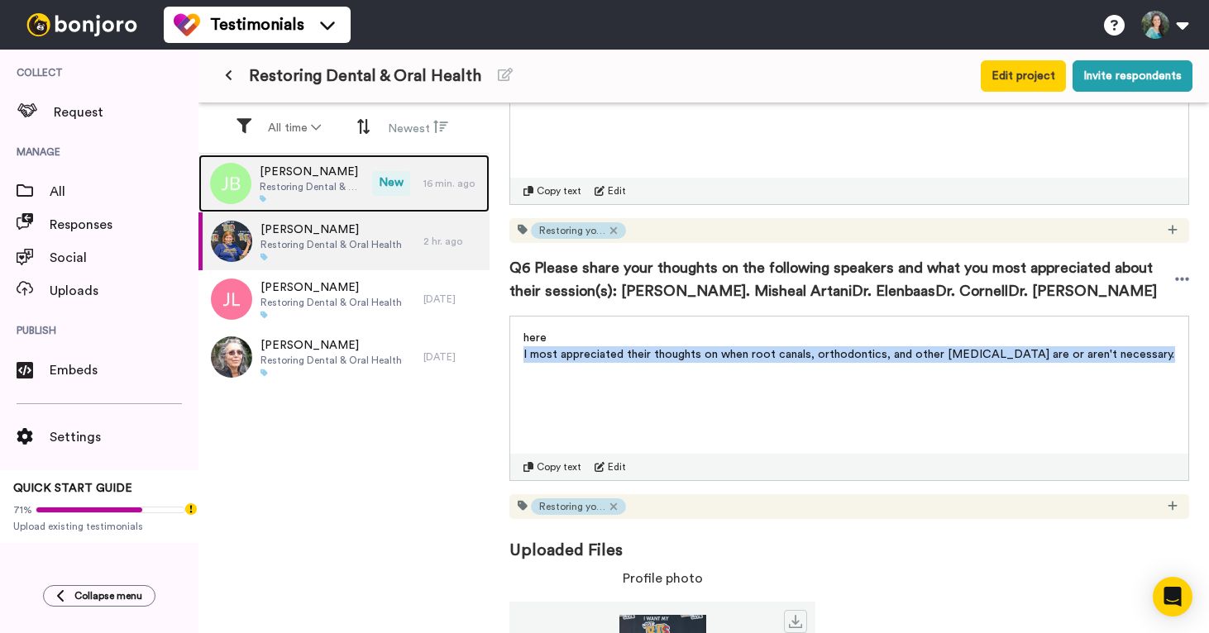
click at [289, 186] on span "Restoring Dental & Oral Health" at bounding box center [312, 186] width 104 height 13
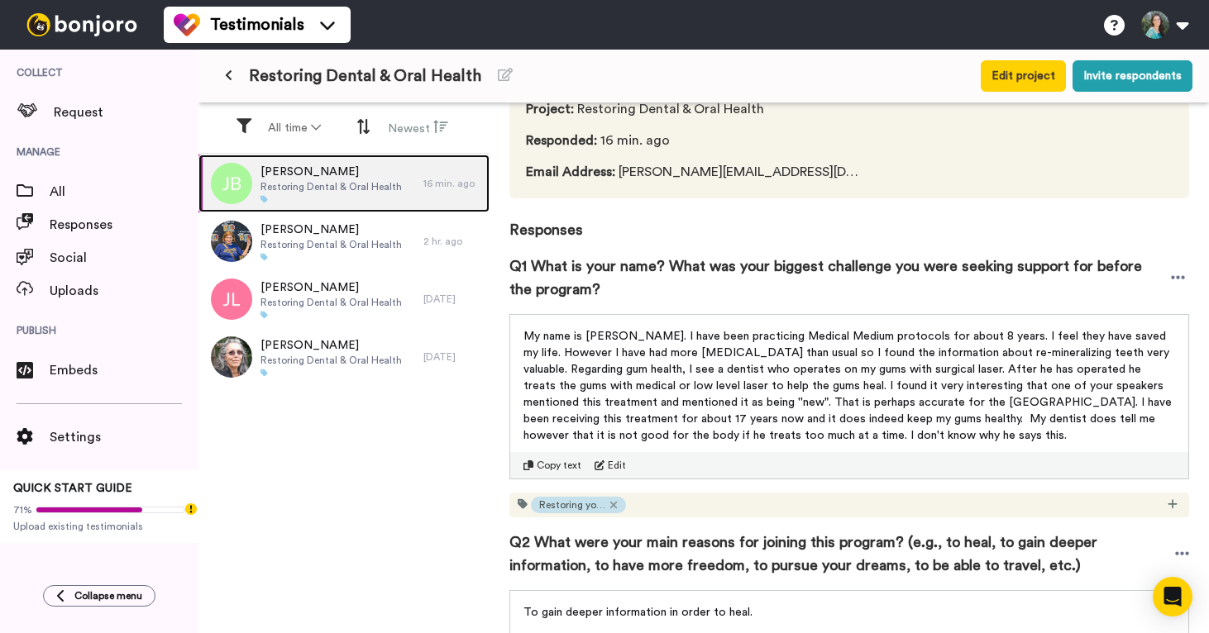
scroll to position [100, 0]
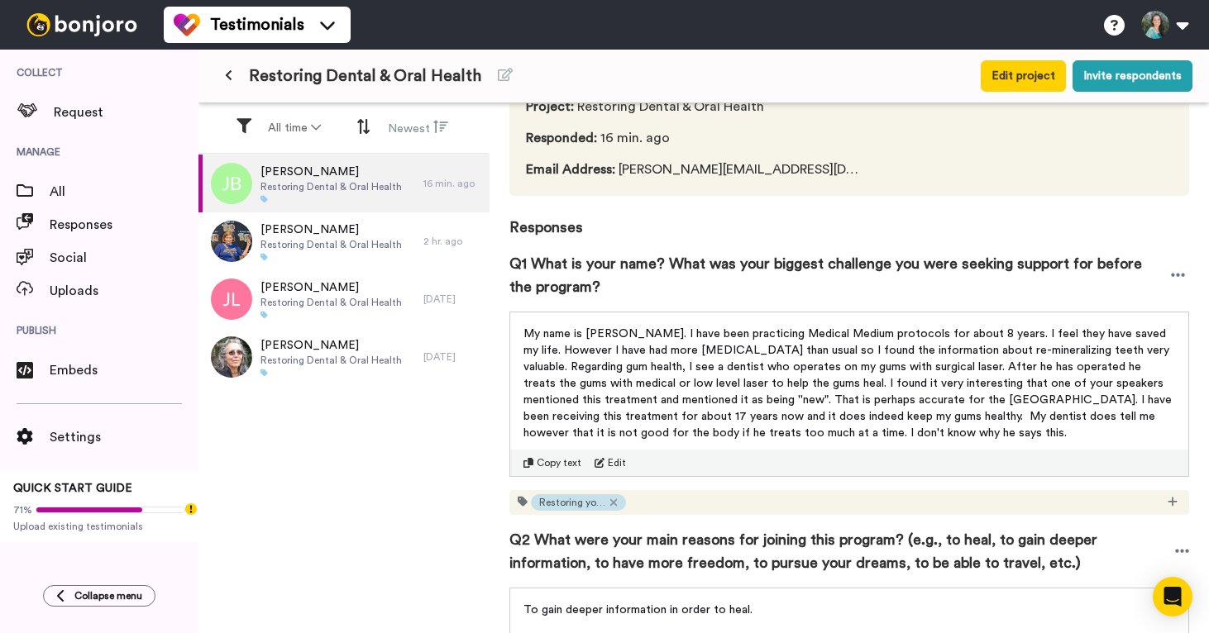
click at [600, 351] on span "My name is [PERSON_NAME]. I have been practicing Medical Medium protocols for a…" at bounding box center [849, 383] width 652 height 111
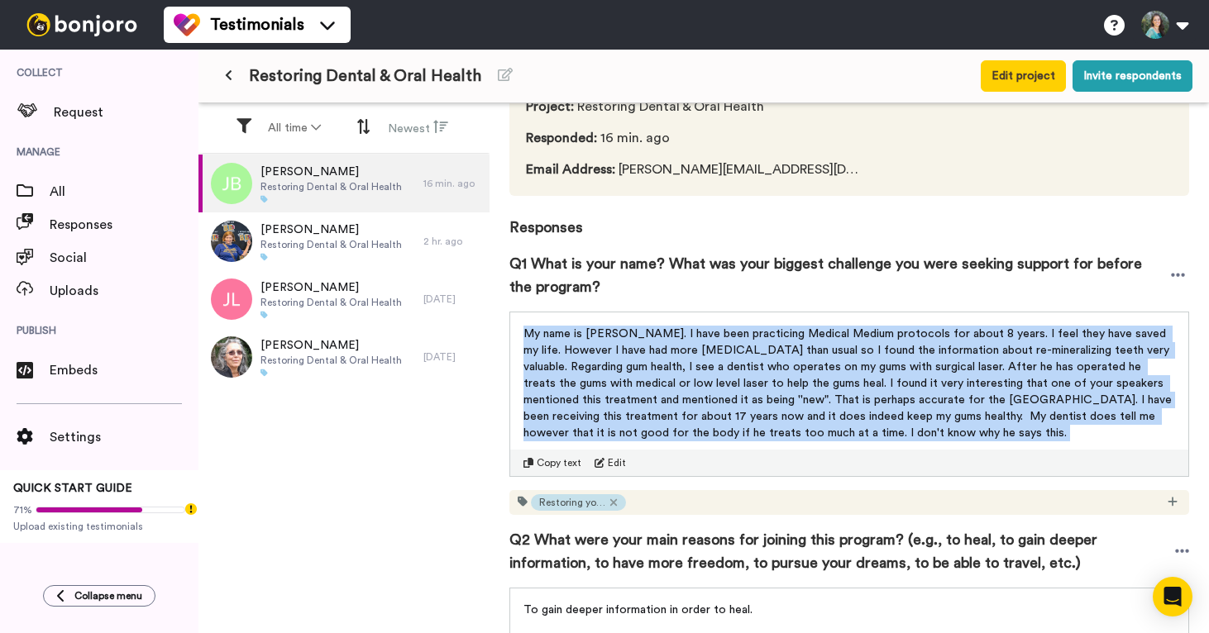
click at [600, 351] on span "My name is [PERSON_NAME]. I have been practicing Medical Medium protocols for a…" at bounding box center [849, 383] width 652 height 111
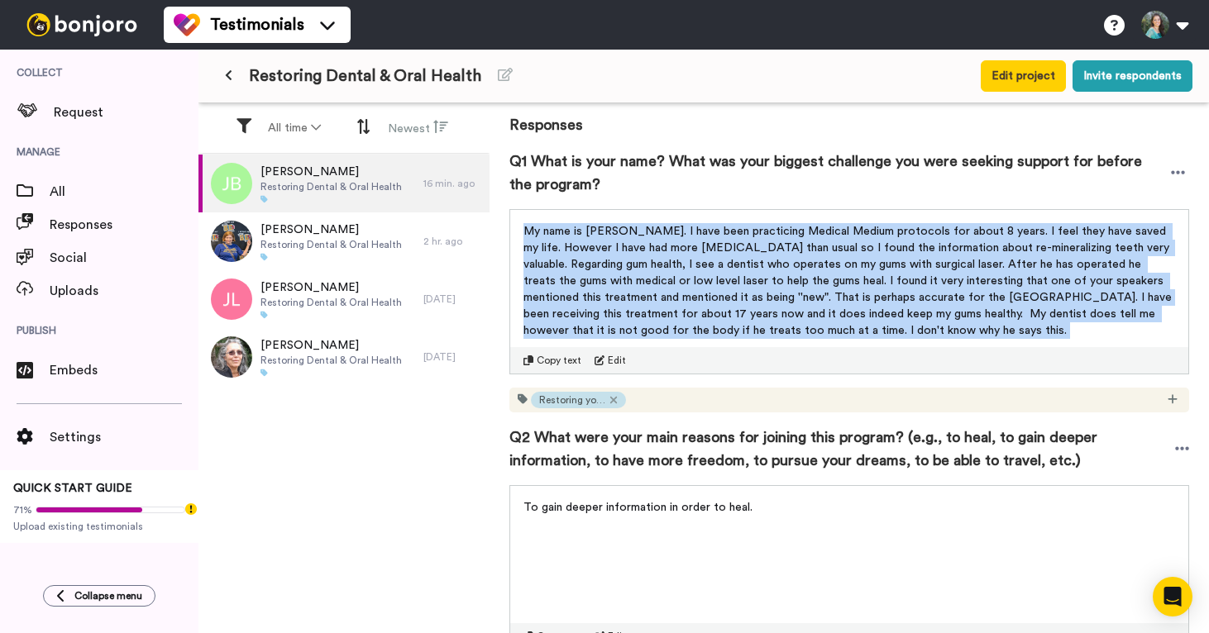
scroll to position [304, 0]
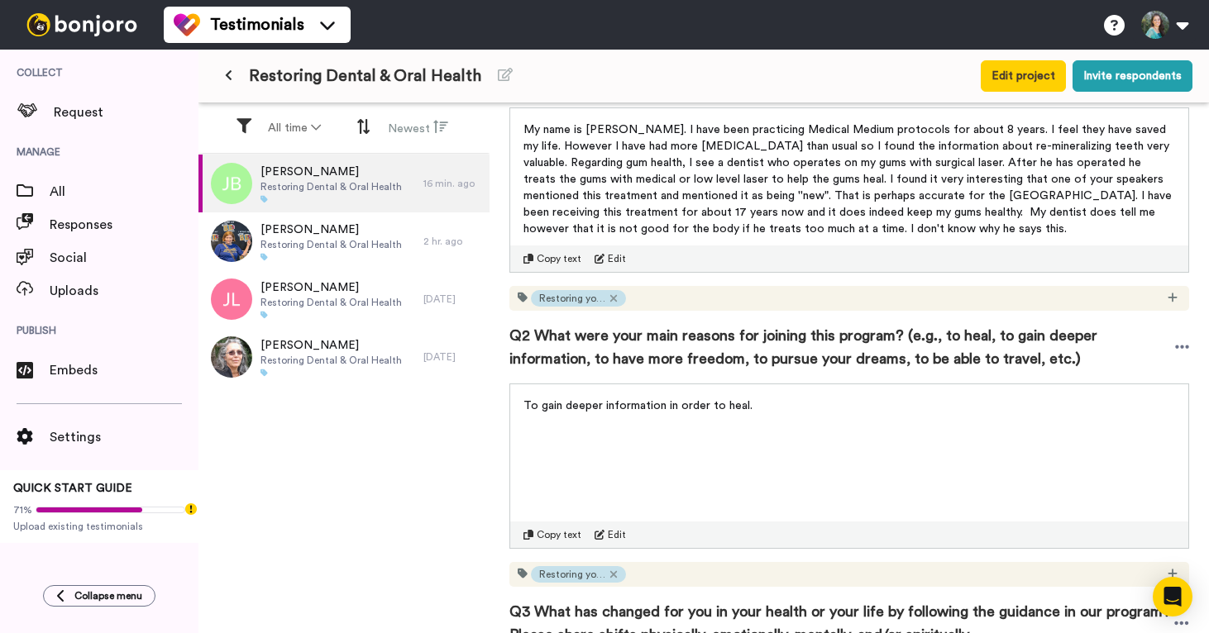
click at [729, 408] on span "To gain deeper information in order to heal." at bounding box center [637, 406] width 229 height 12
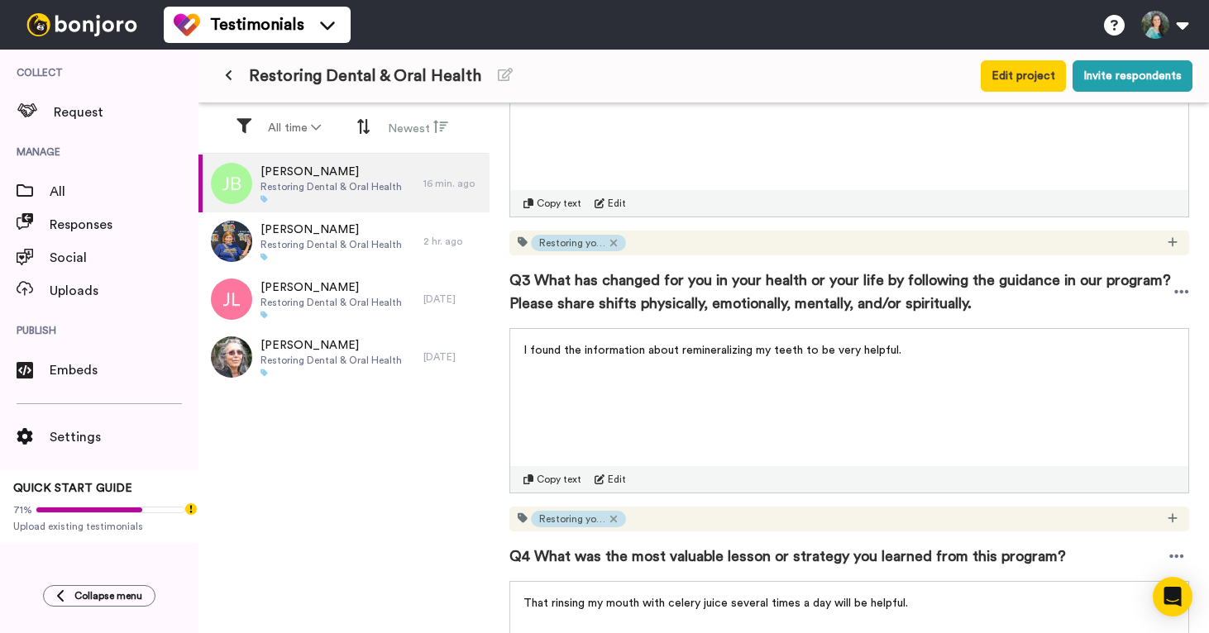
scroll to position [681, 0]
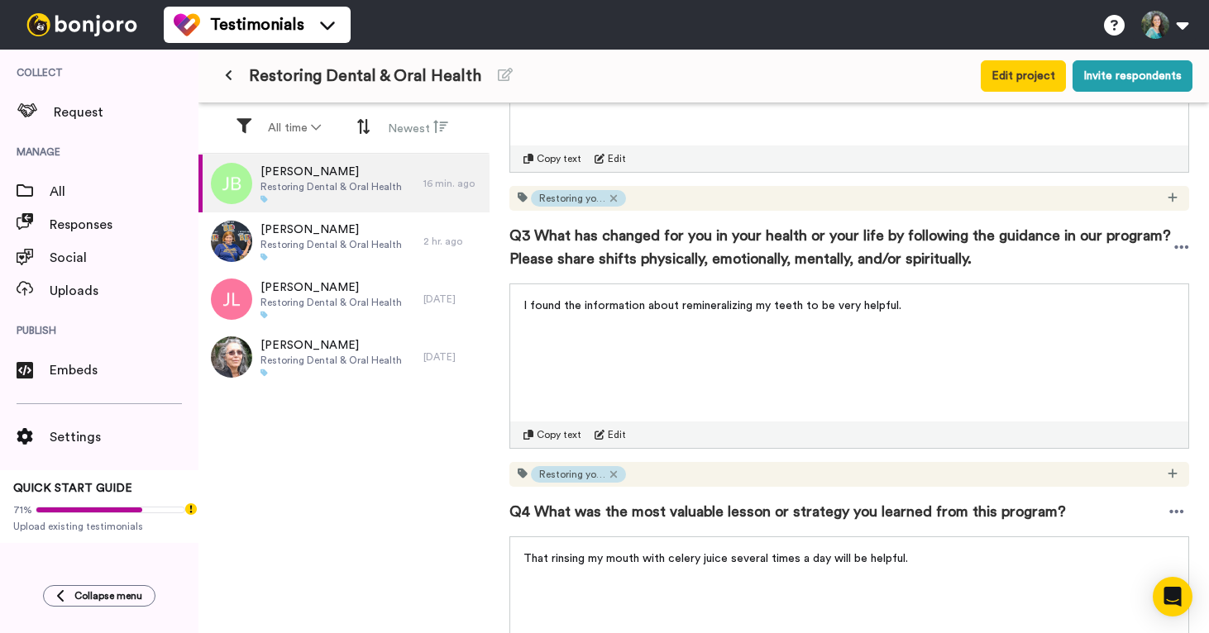
click at [793, 305] on span "I found the information about remineralizing my teeth to be very helpful." at bounding box center [712, 306] width 378 height 12
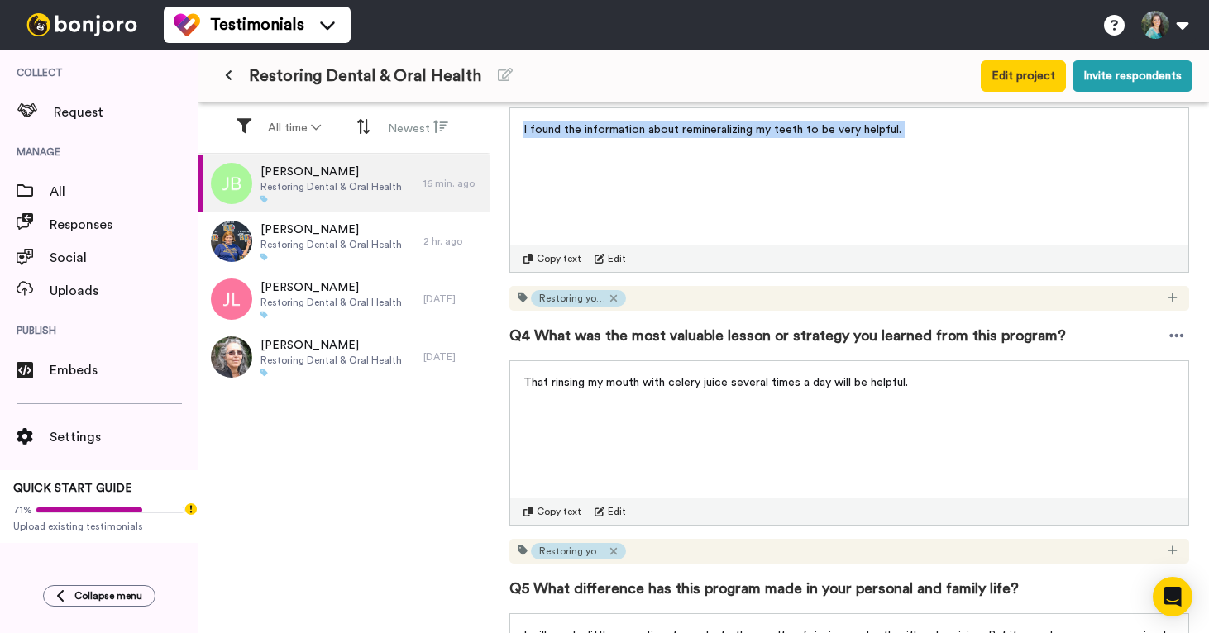
scroll to position [875, 0]
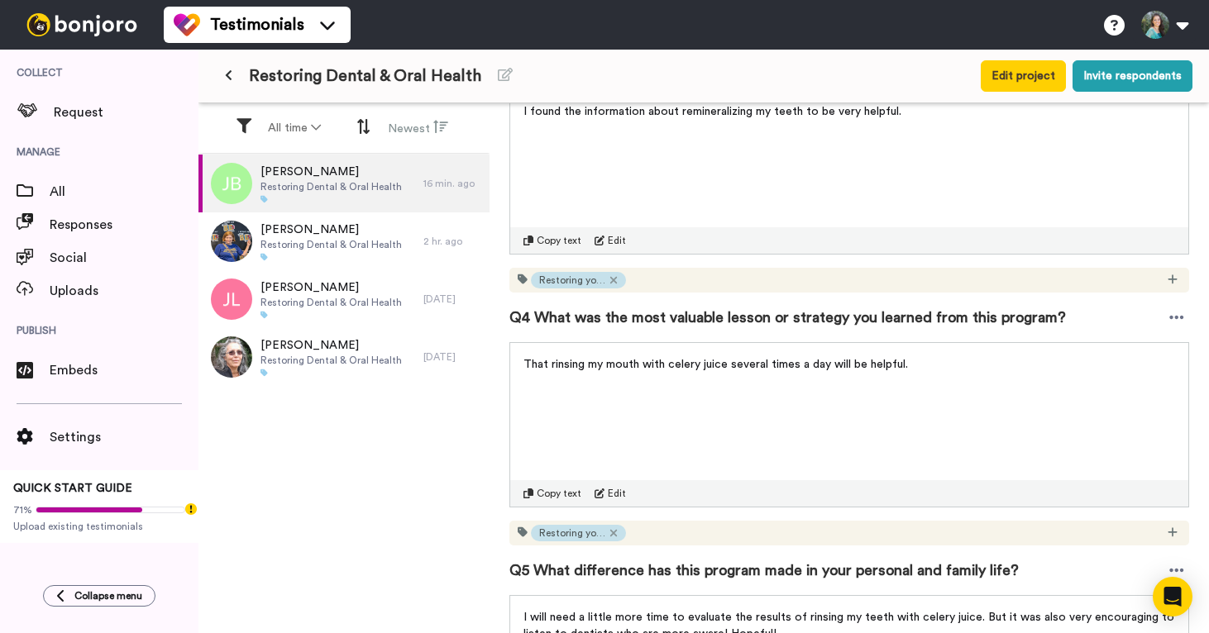
click at [768, 361] on span "That rinsing my mouth with celery juice several times a day will be helpful." at bounding box center [715, 365] width 385 height 12
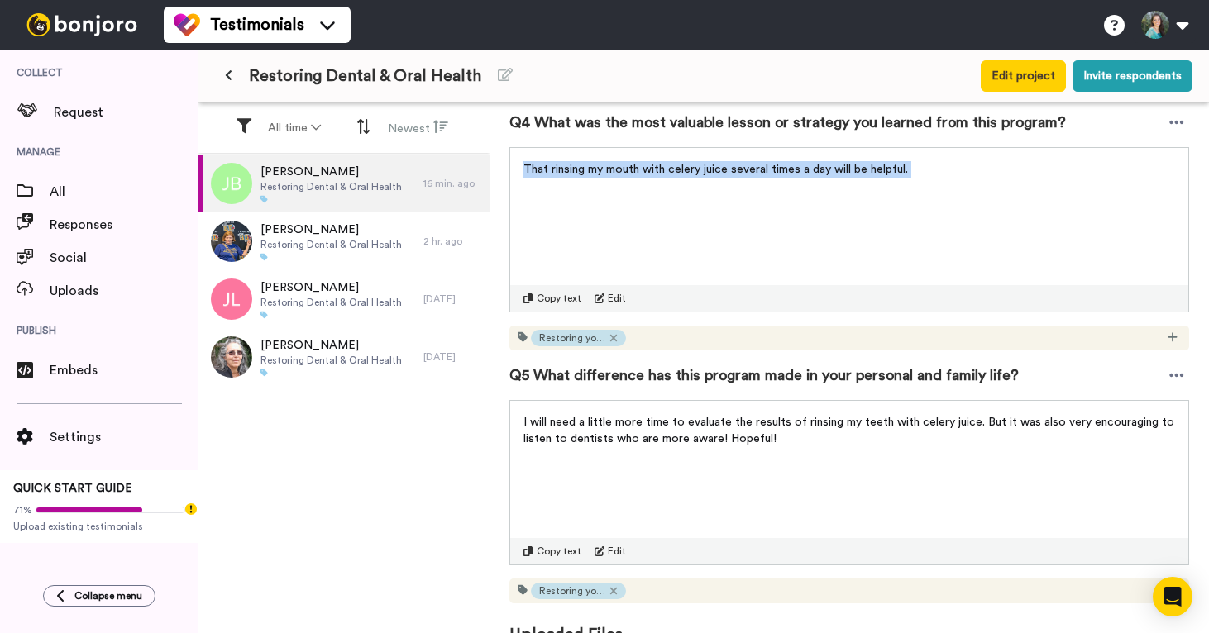
scroll to position [1080, 0]
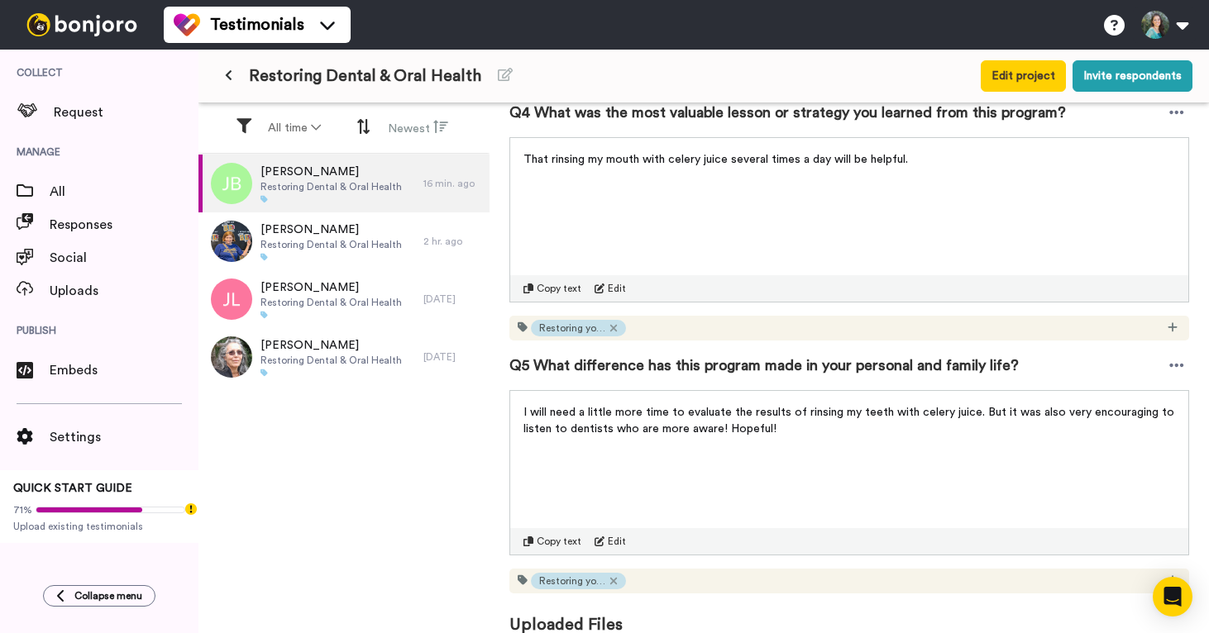
click at [661, 414] on span "I will need a little more time to evaluate the results of rinsing my teeth with…" at bounding box center [850, 421] width 654 height 28
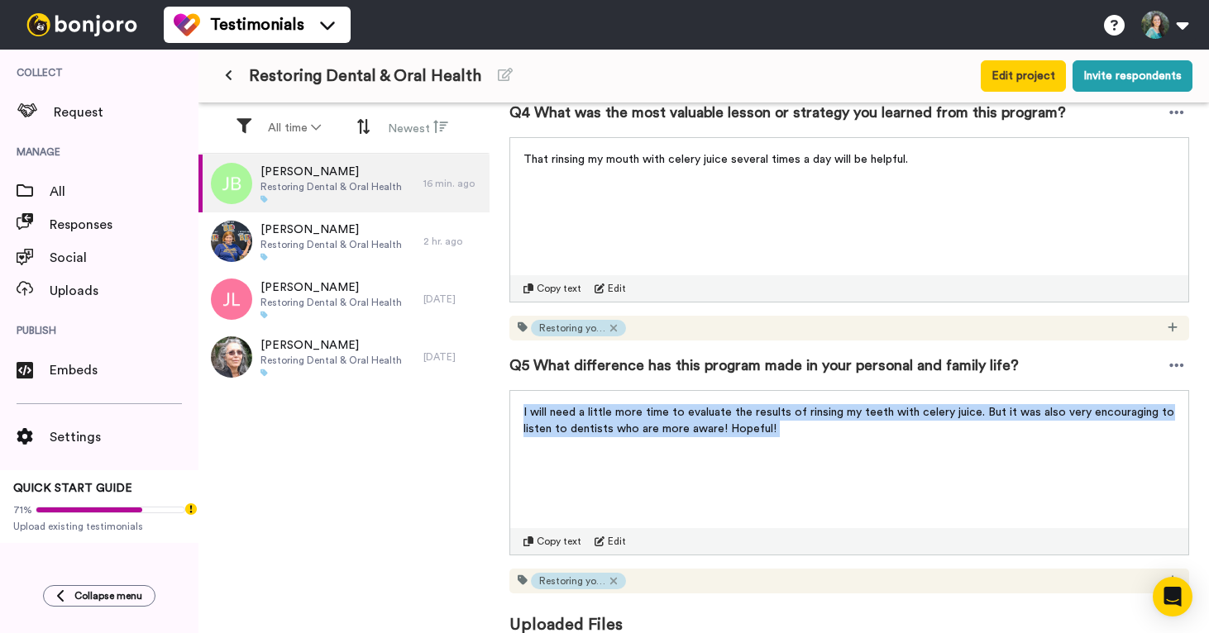
click at [661, 414] on span "I will need a little more time to evaluate the results of rinsing my teeth with…" at bounding box center [850, 421] width 654 height 28
